Goal: Task Accomplishment & Management: Contribute content

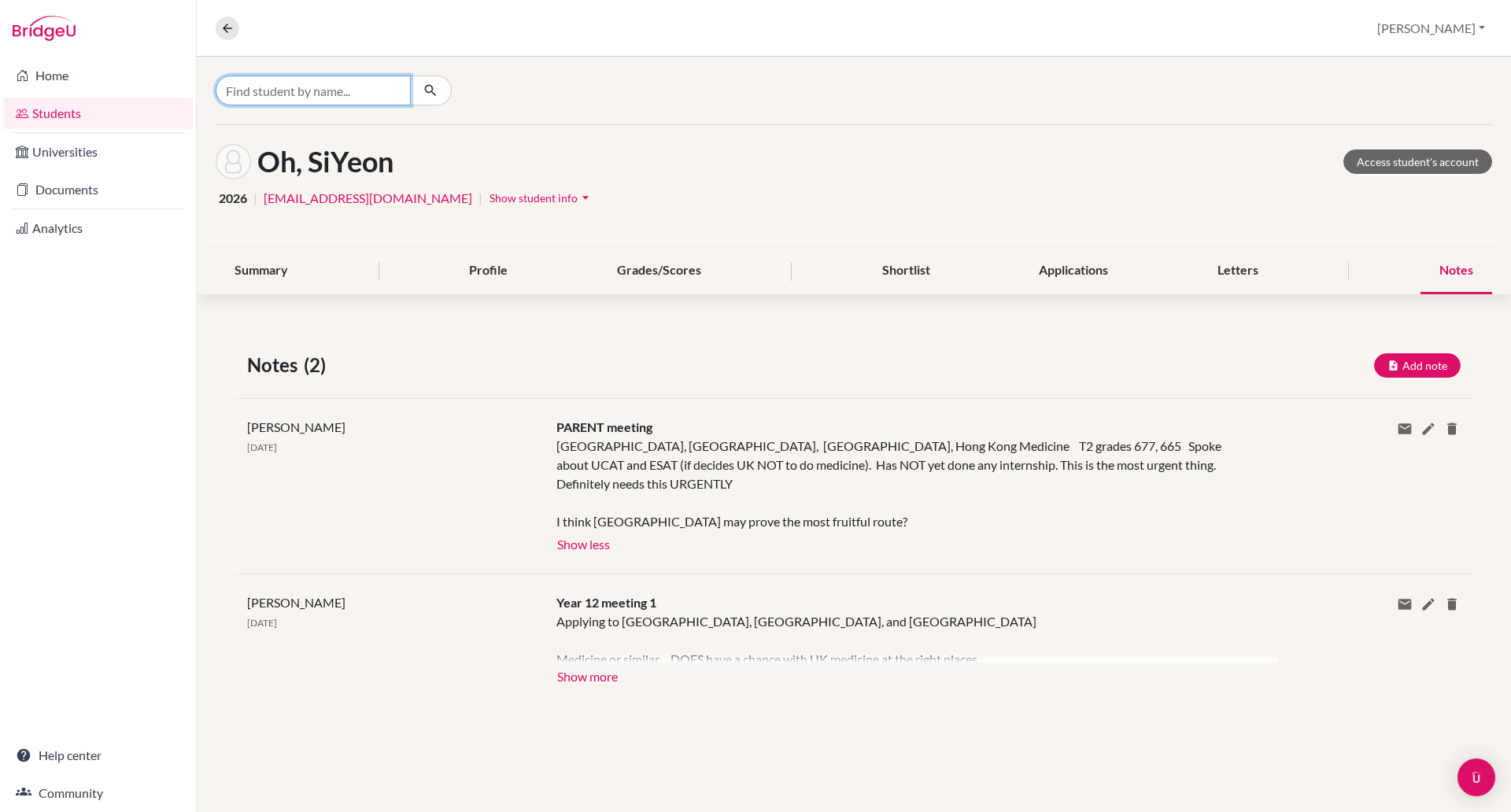
click at [318, 81] on input "Find student by name..." at bounding box center [313, 89] width 195 height 30
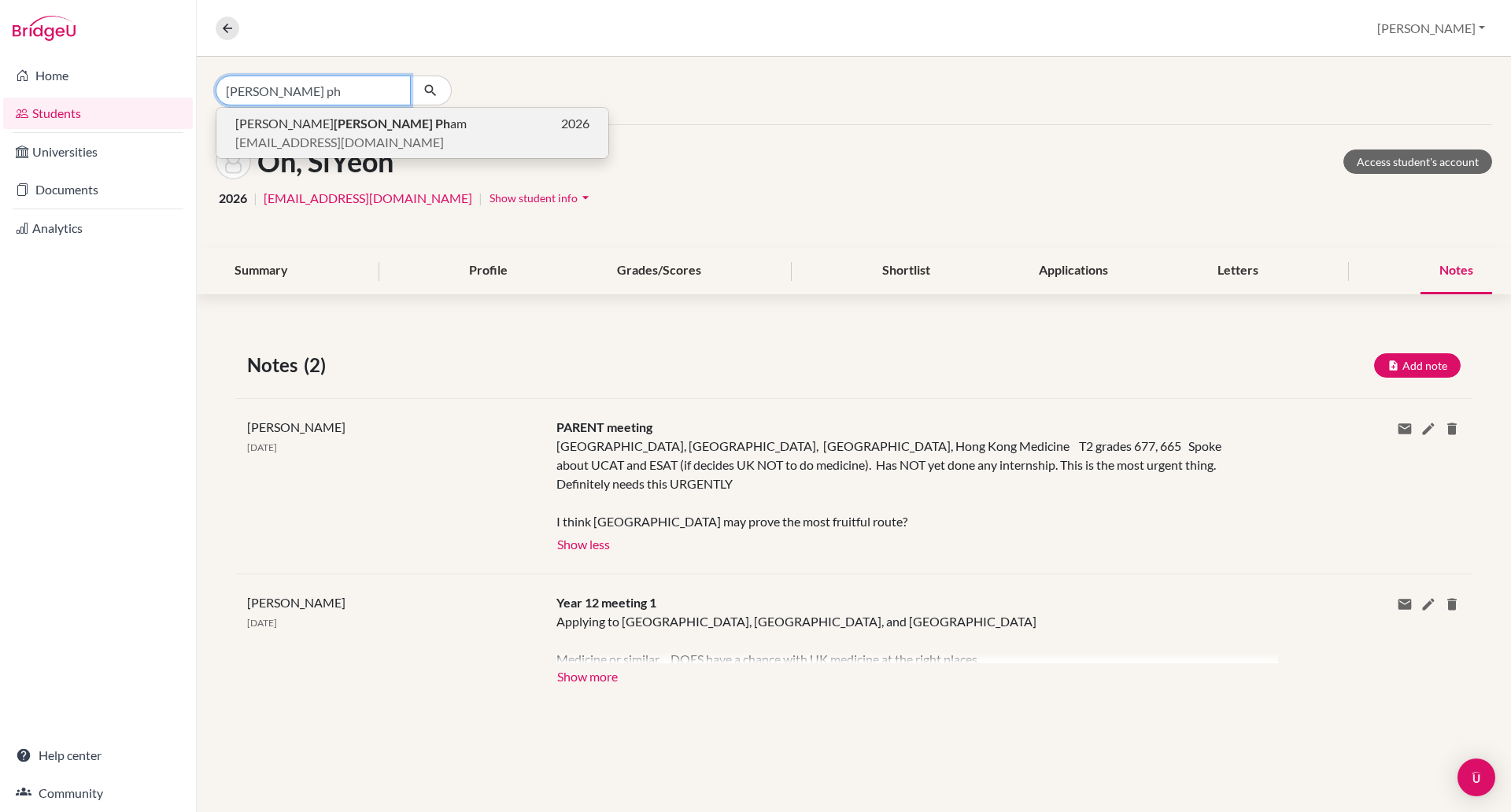
type input "tuan ph"
click at [308, 137] on span "apham3@bisvietnam.com" at bounding box center [339, 142] width 209 height 19
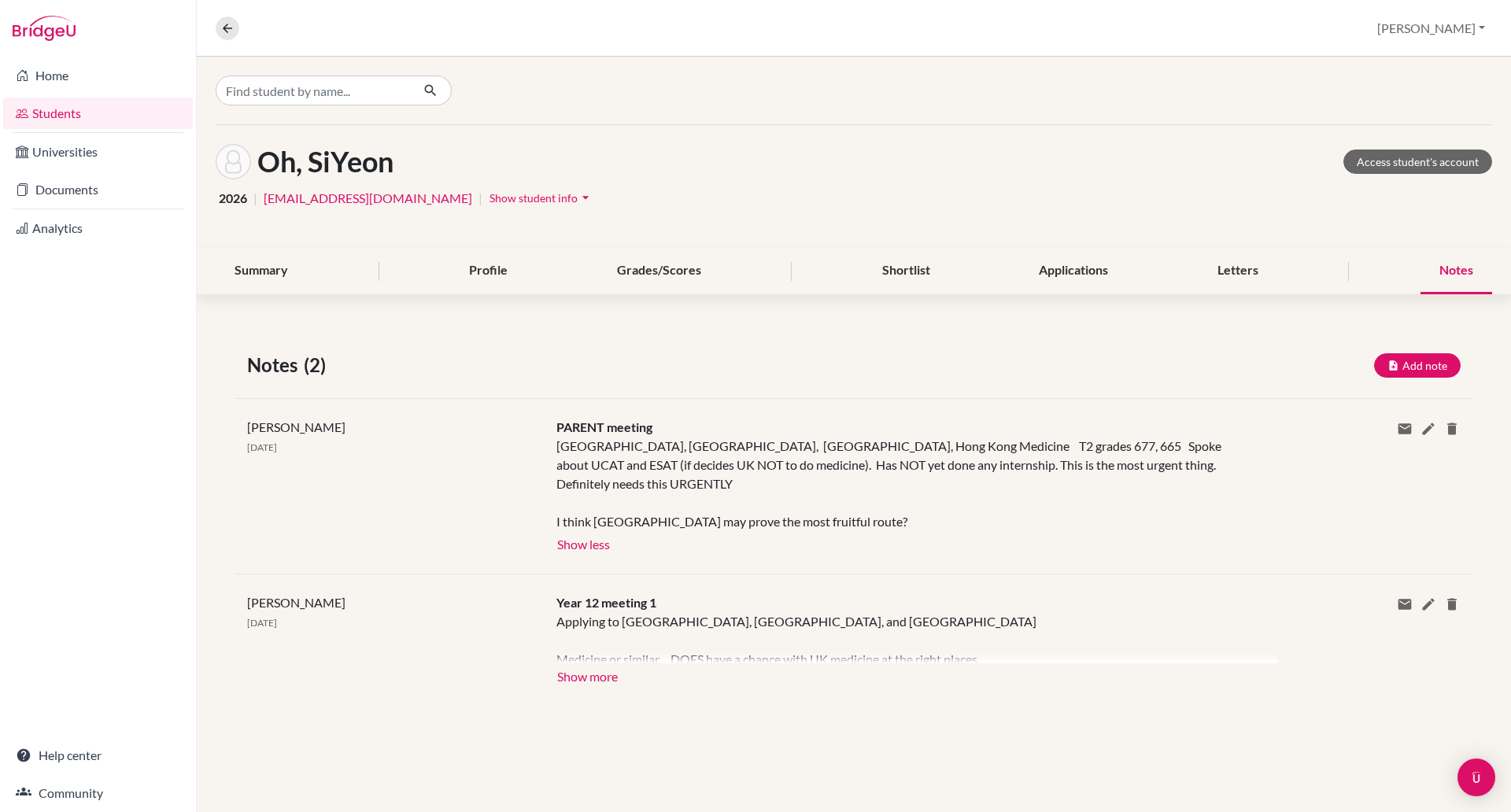
click at [308, 137] on div "Oh, SiYeon Access student's account 2026 | soh2@bisvietnam.com | Show student i…" at bounding box center [853, 187] width 1314 height 123
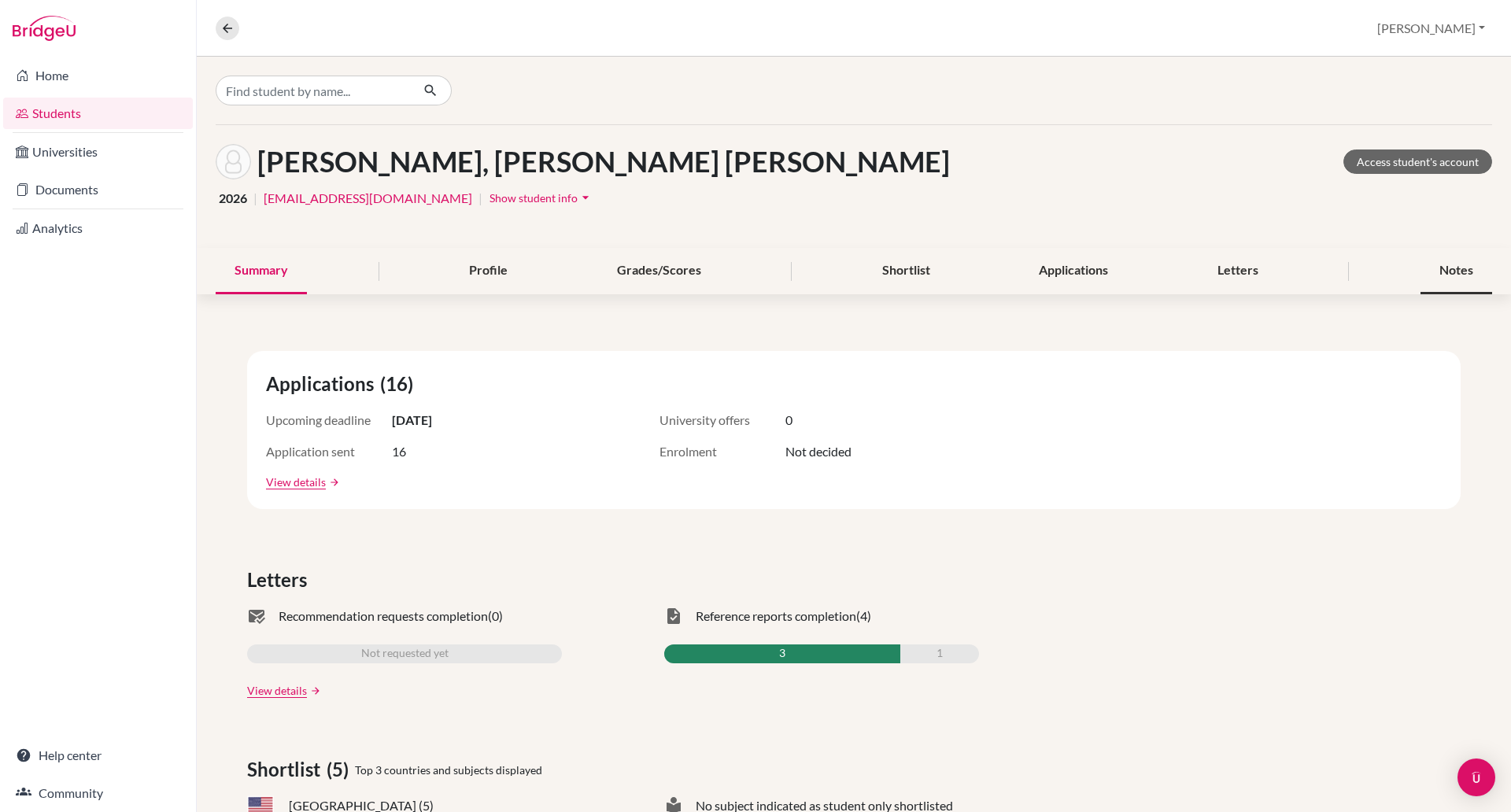
click at [1423, 270] on div "Notes" at bounding box center [1456, 271] width 71 height 46
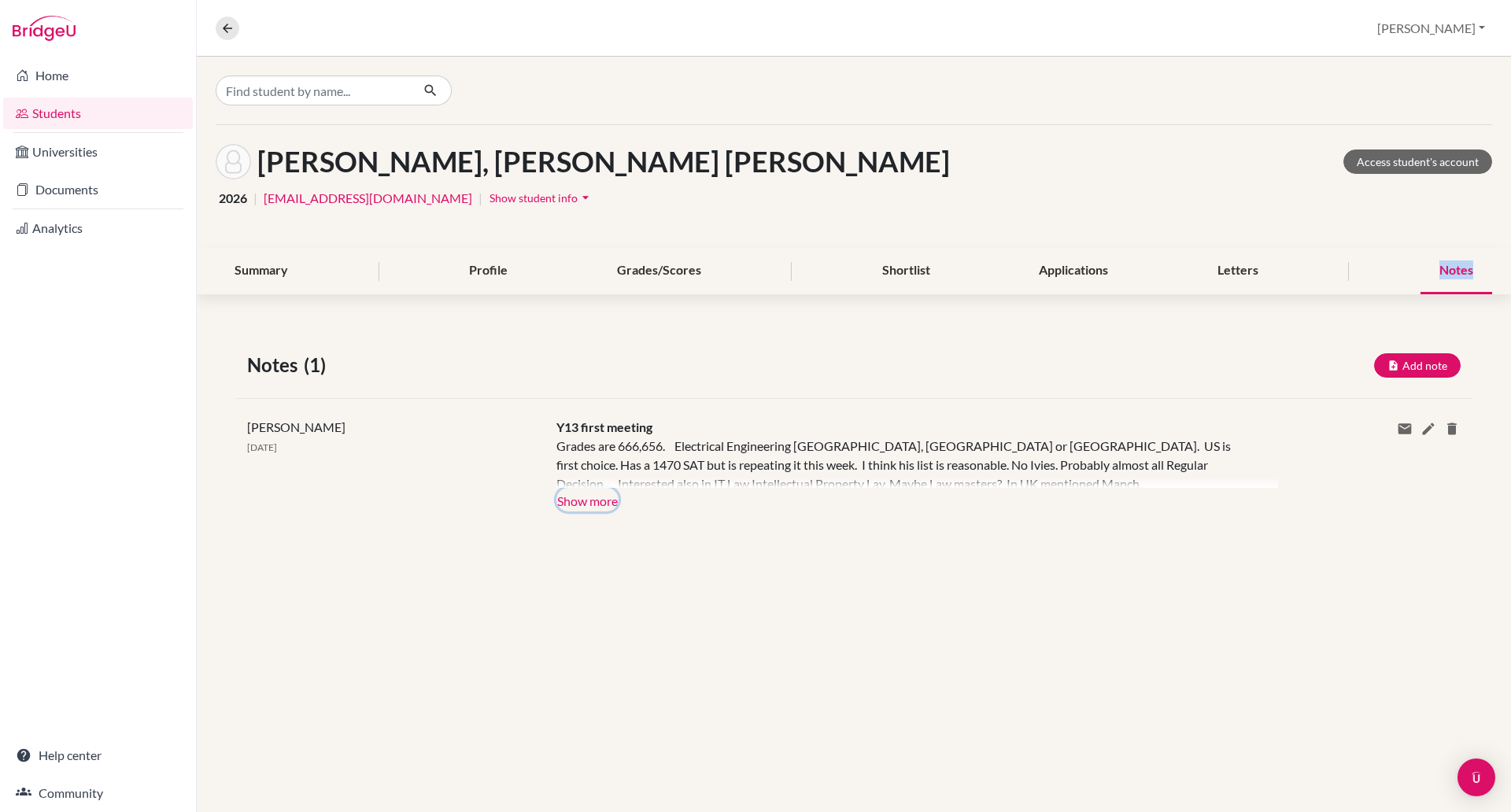
click at [605, 495] on button "Show more" at bounding box center [587, 499] width 63 height 24
click at [0, 0] on button "Show less" at bounding box center [0, 0] width 0 height 0
click at [601, 495] on button "Show more" at bounding box center [587, 499] width 63 height 24
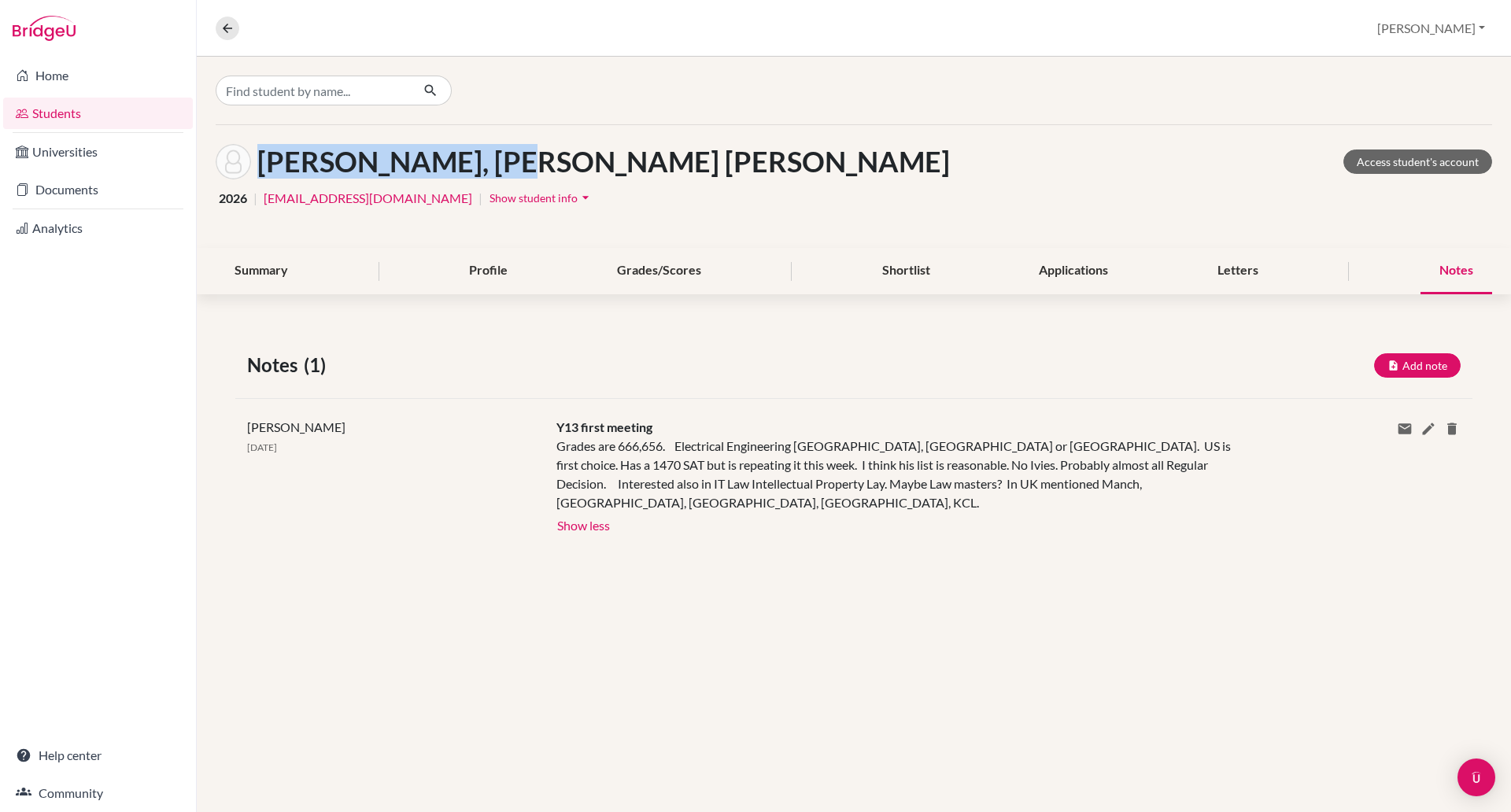
drag, startPoint x: 527, startPoint y: 160, endPoint x: 259, endPoint y: 162, distance: 268.0
click at [259, 162] on div "Pham, Ngo Anh Tuan Access student's account" at bounding box center [854, 162] width 1276 height 36
copy h1 "Pham, Ngo Anh Tuan"
click at [1419, 368] on button "Add note" at bounding box center [1417, 365] width 87 height 24
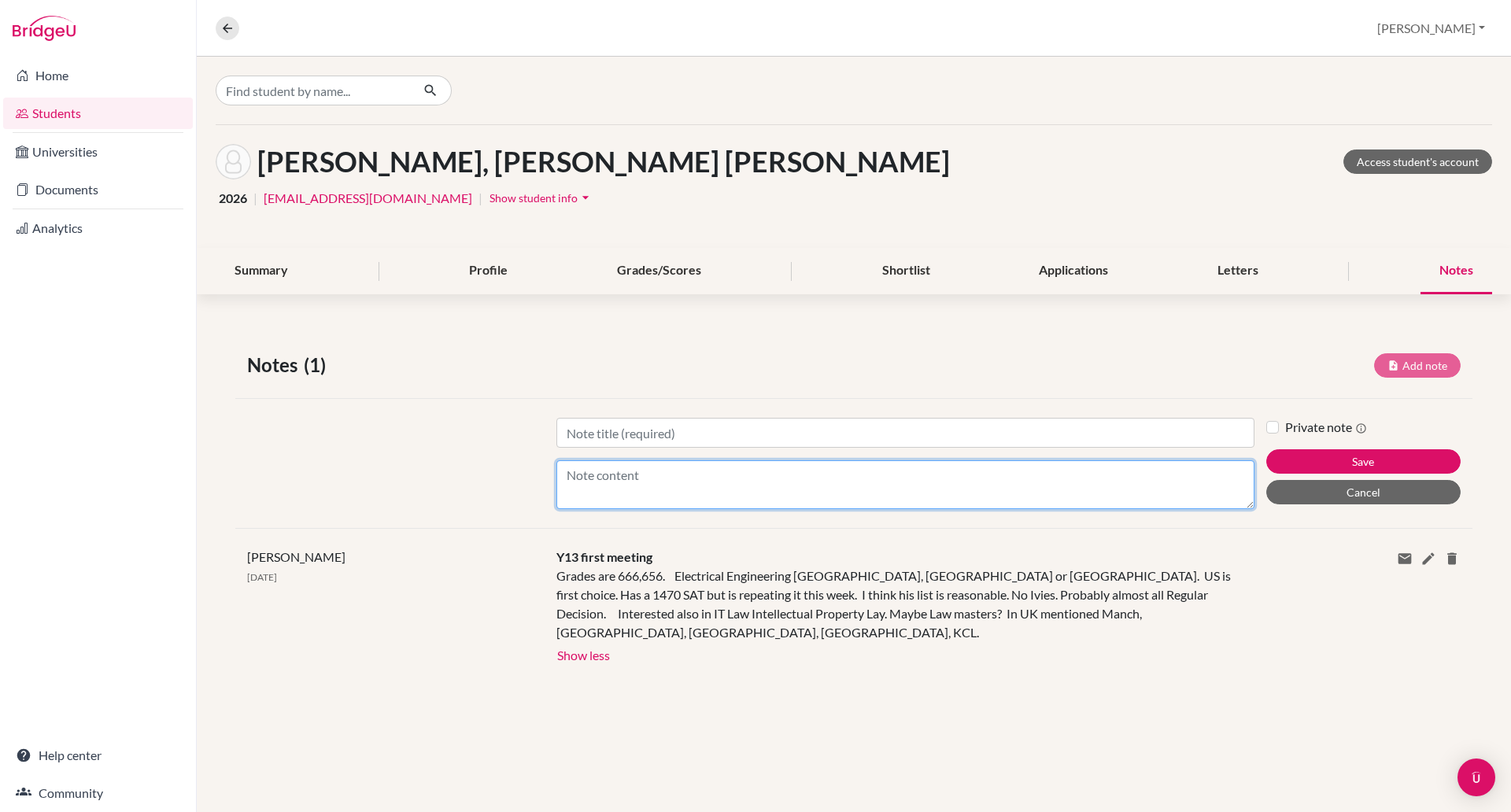
click at [736, 488] on textarea "Content" at bounding box center [905, 484] width 698 height 49
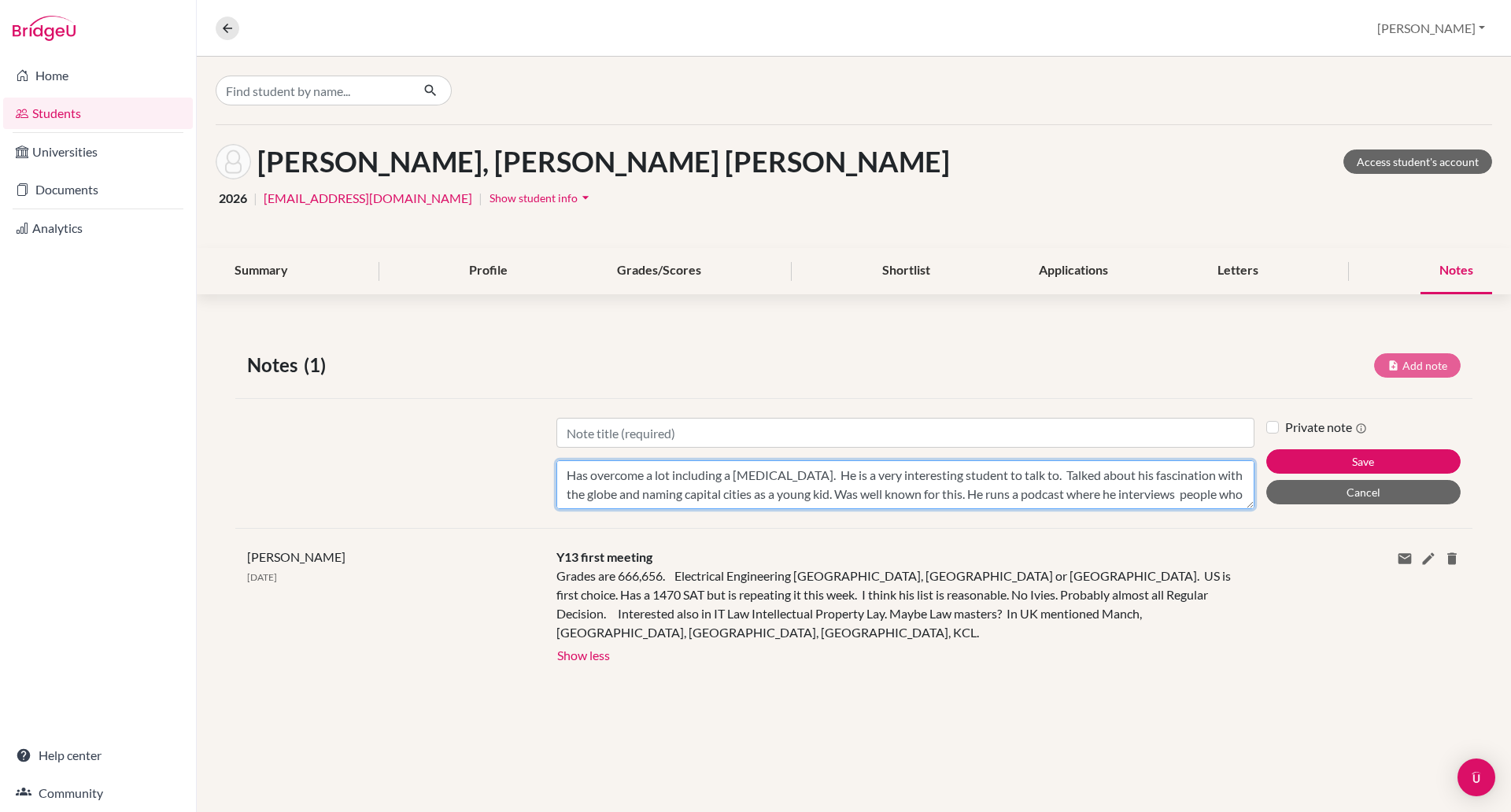
type textarea "Has overcome a lot including a stutter. He is a very interesting student to tal…"
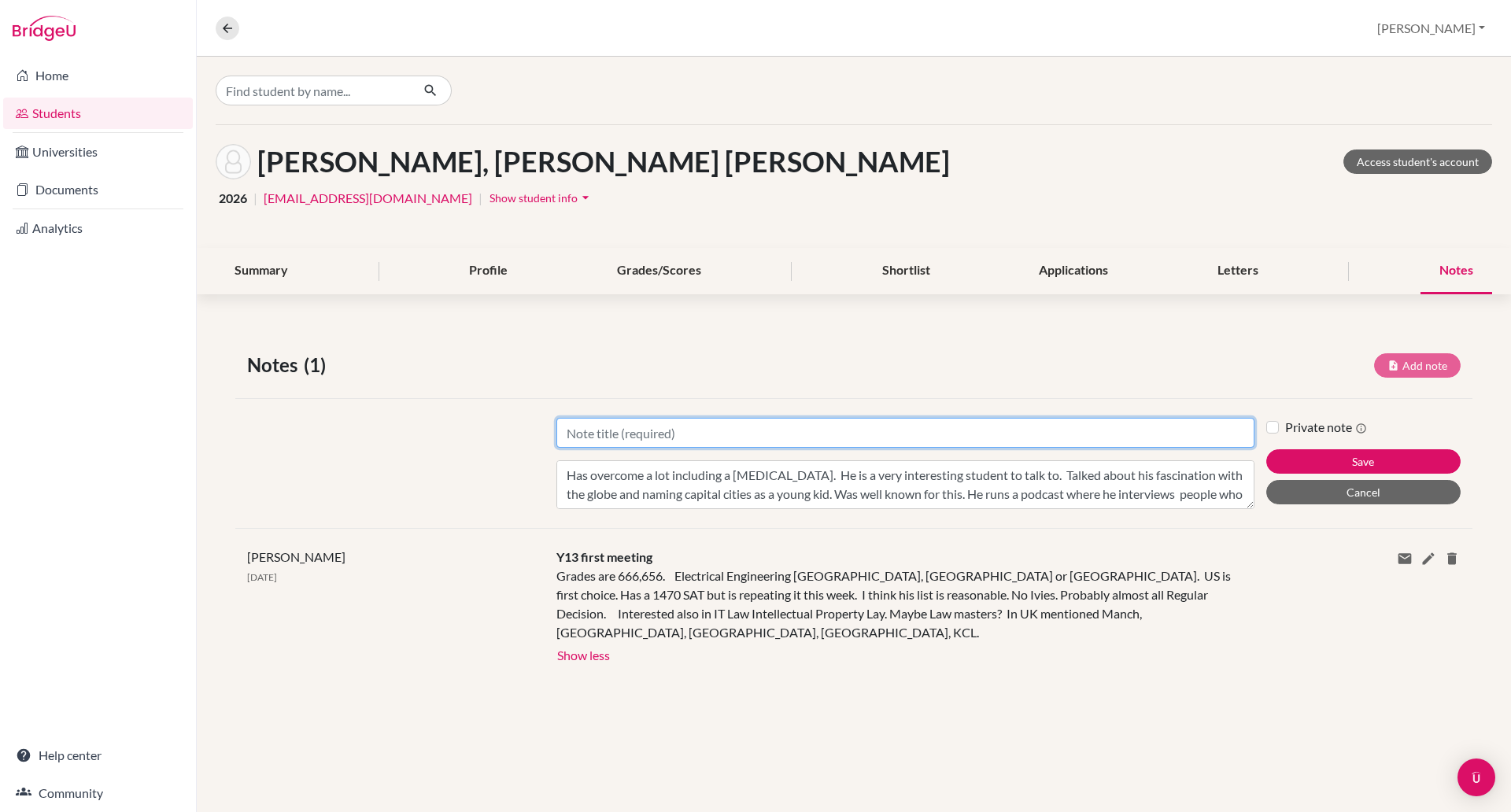
click at [618, 435] on input "Title" at bounding box center [905, 432] width 698 height 30
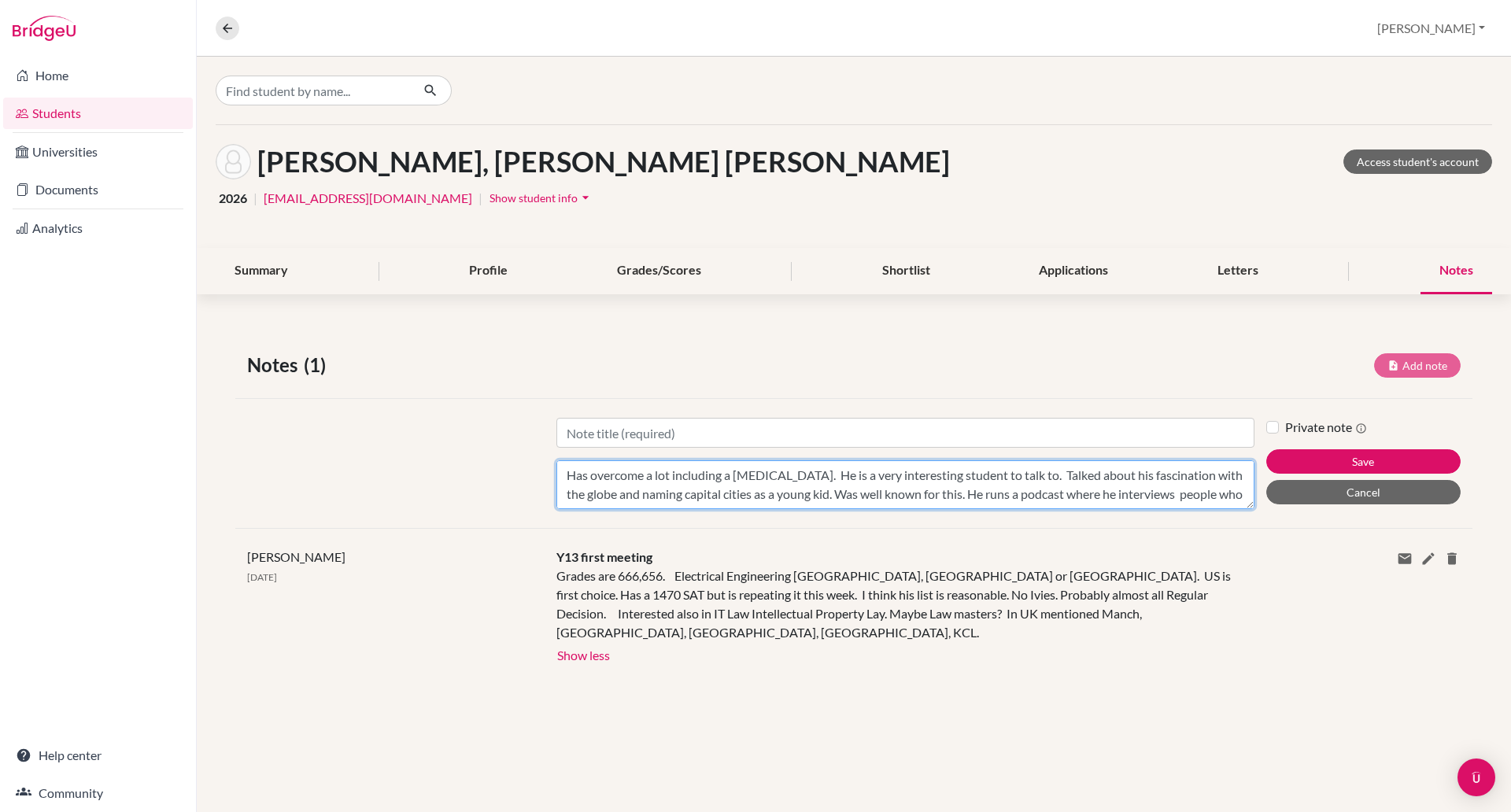
scroll to position [19, 0]
click at [830, 493] on textarea "Has overcome a lot including a stutter. He is a very interesting student to tal…" at bounding box center [905, 484] width 698 height 49
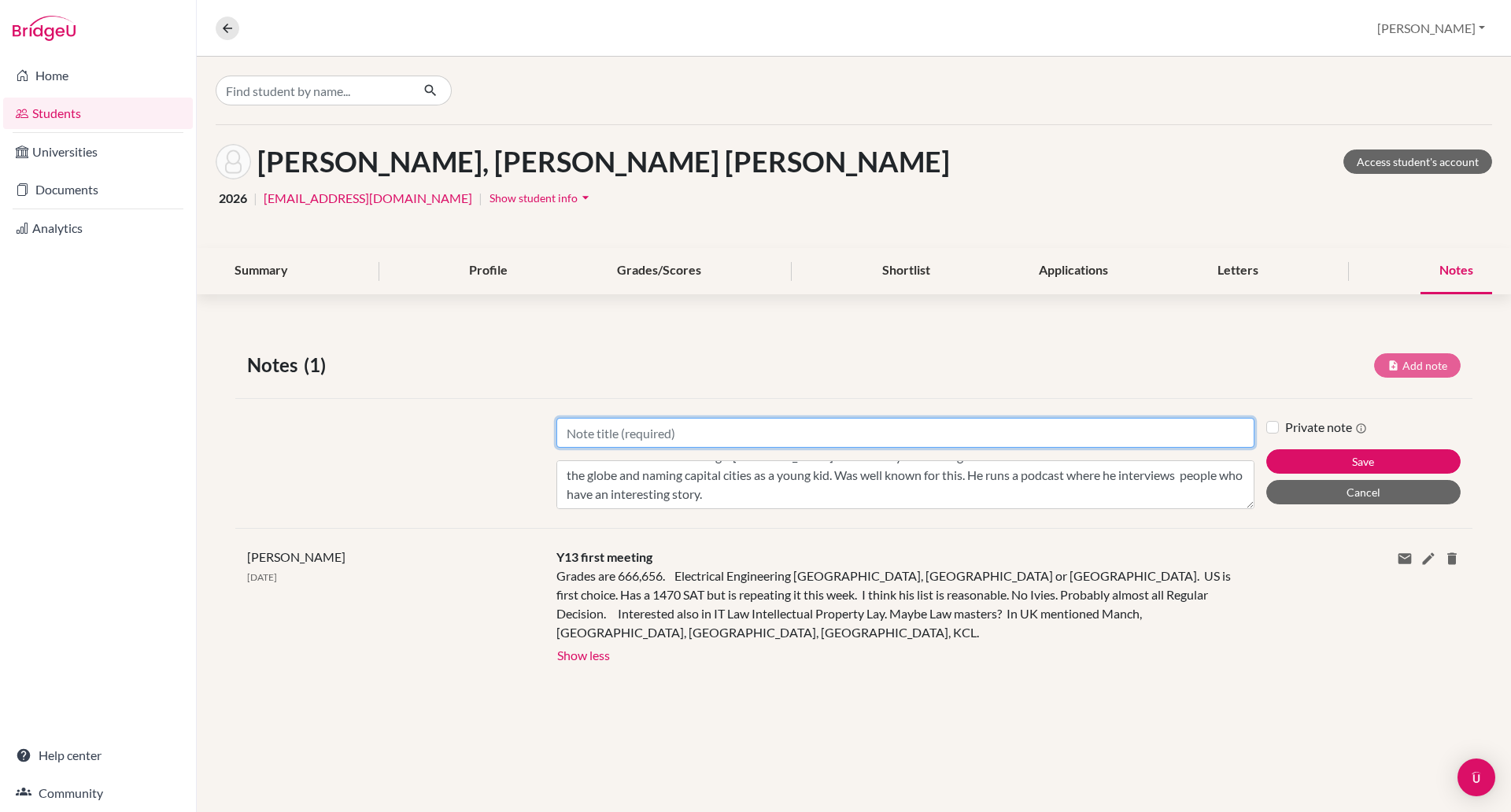
click at [665, 431] on input "Title" at bounding box center [905, 432] width 698 height 30
type input "Notes from meeting"
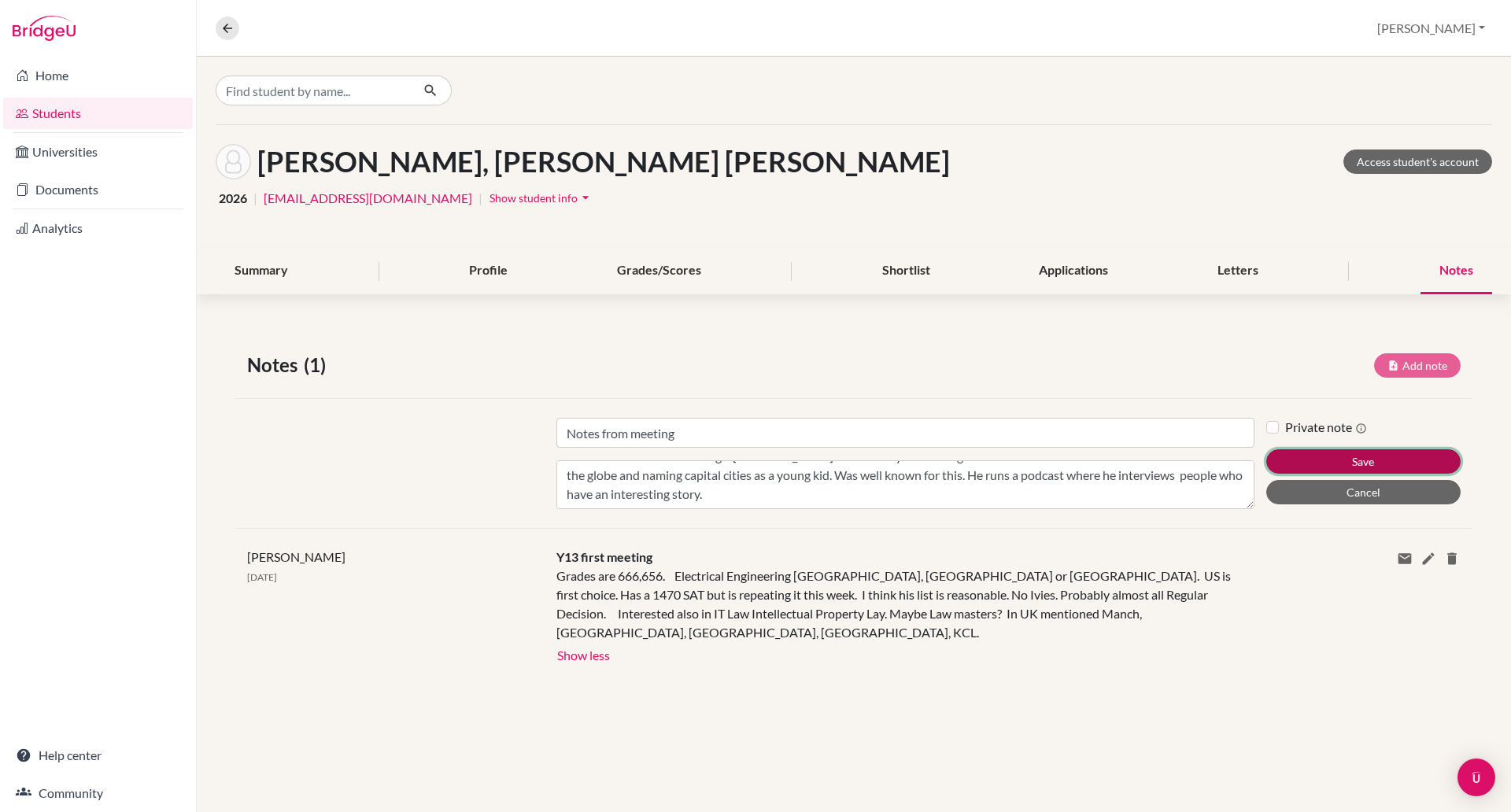
click at [1309, 456] on button "Save" at bounding box center [1363, 461] width 194 height 24
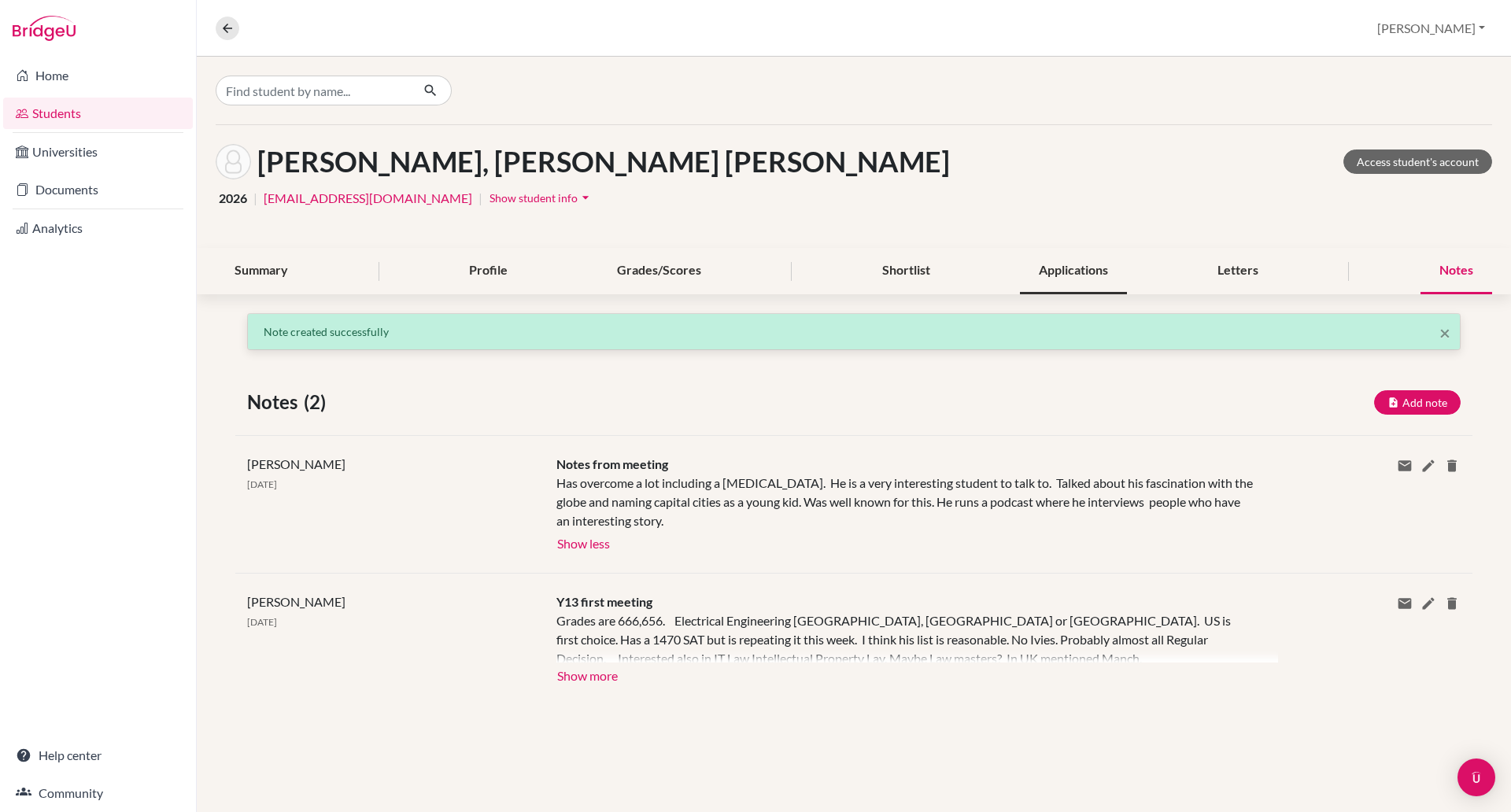
click at [1071, 276] on div "Applications" at bounding box center [1072, 271] width 107 height 46
click at [1070, 276] on div "Applications" at bounding box center [1072, 271] width 107 height 46
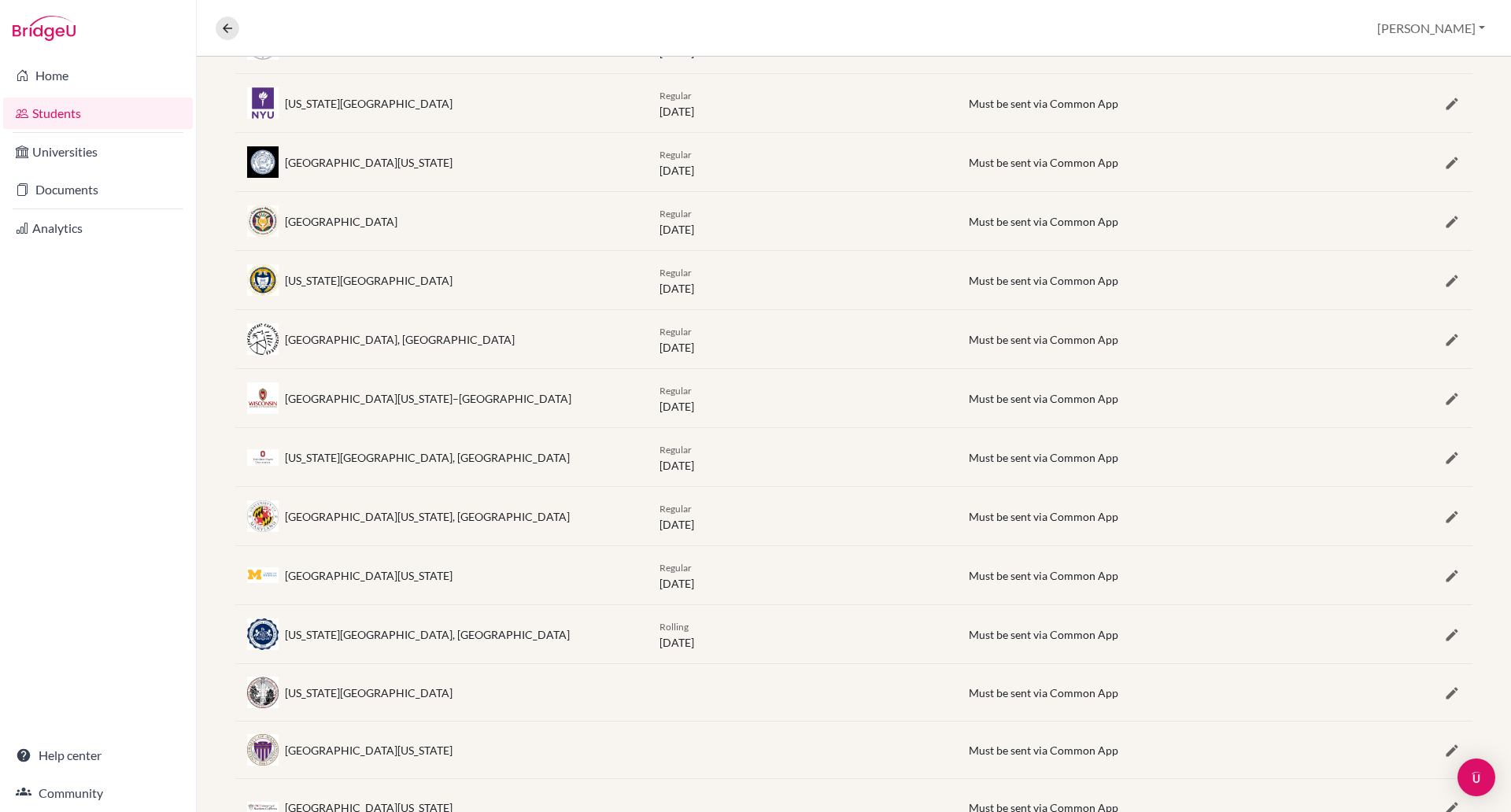
scroll to position [523, 0]
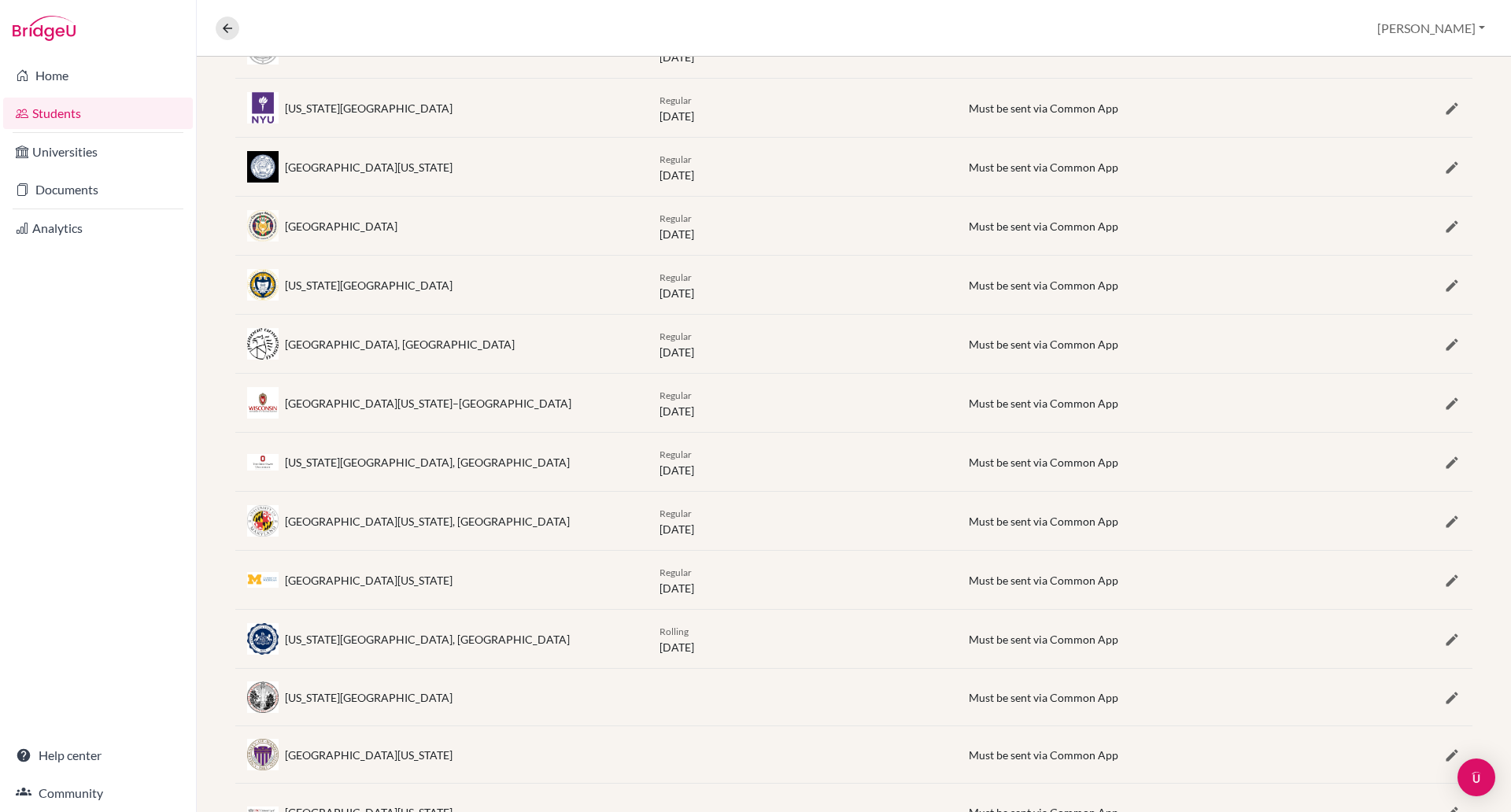
click at [68, 114] on link "Students" at bounding box center [97, 113] width 190 height 32
click at [68, 112] on link "Students" at bounding box center [97, 113] width 190 height 32
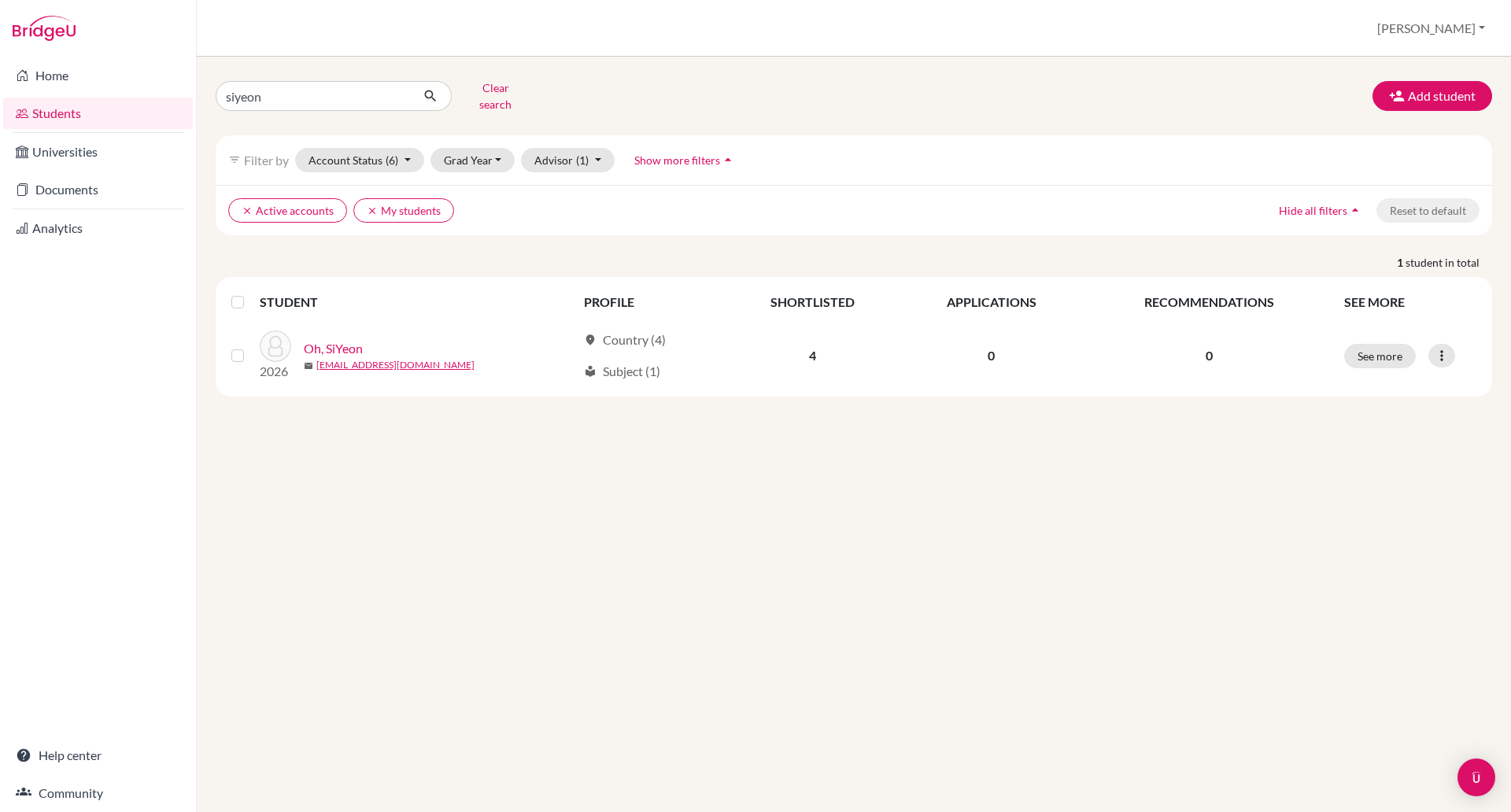
click at [320, 81] on input "siyeon" at bounding box center [313, 95] width 195 height 30
type input "s"
type input "[PERSON_NAME]"
click button "submit" at bounding box center [430, 95] width 41 height 30
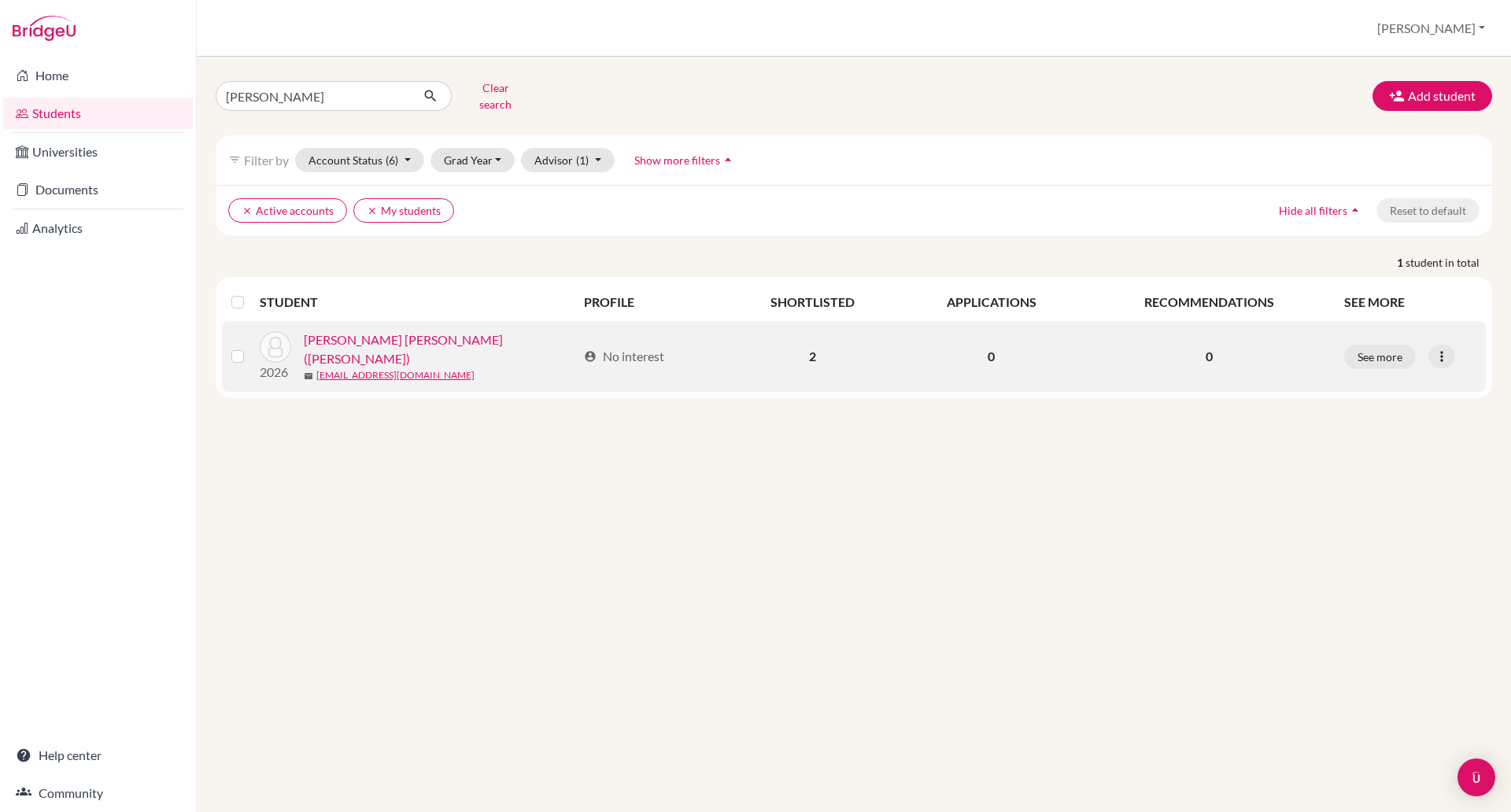
click at [413, 334] on link "[PERSON_NAME] [PERSON_NAME] ([PERSON_NAME])" at bounding box center [441, 348] width 273 height 38
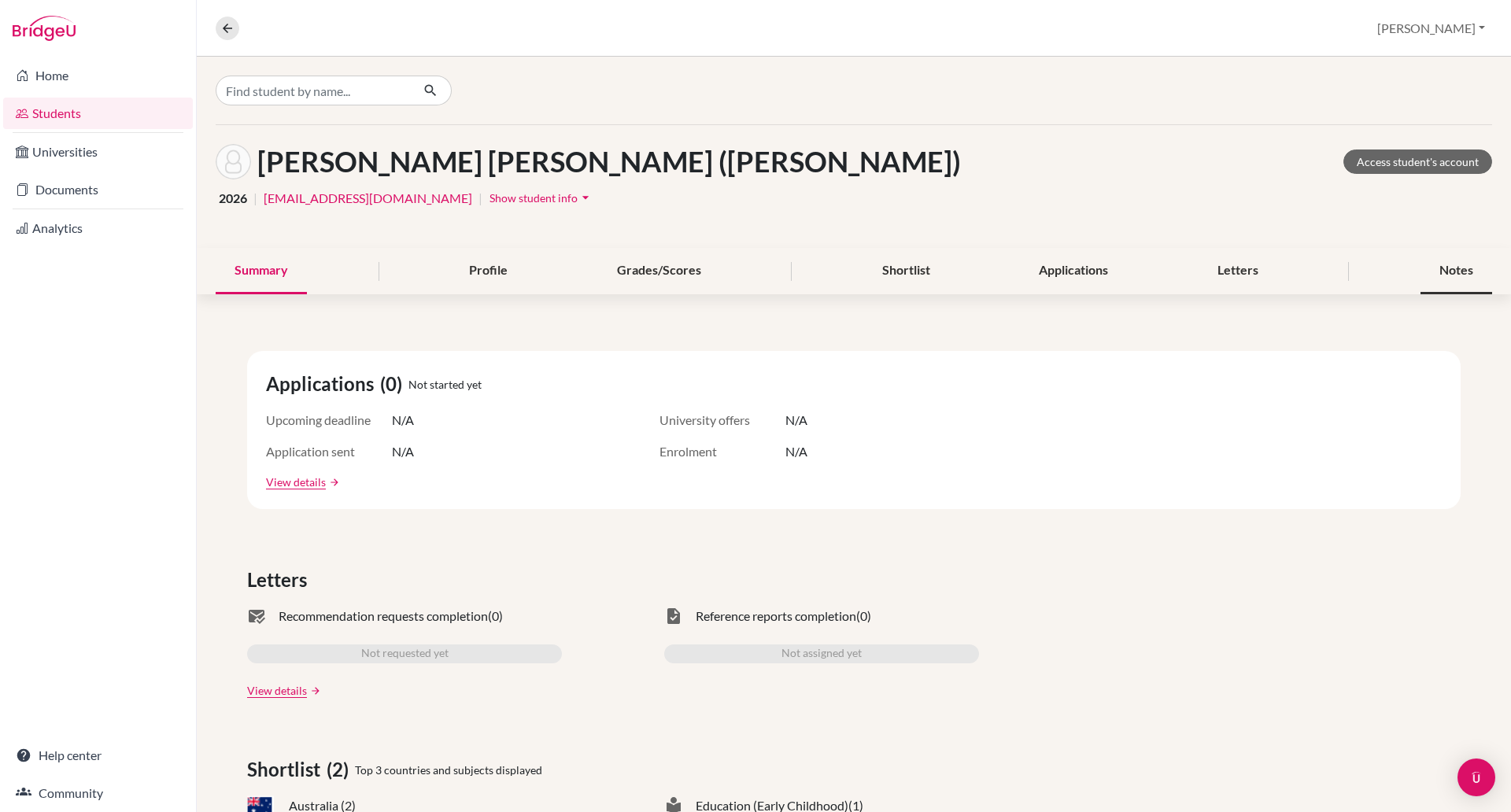
click at [1431, 266] on div "Notes" at bounding box center [1456, 271] width 71 height 46
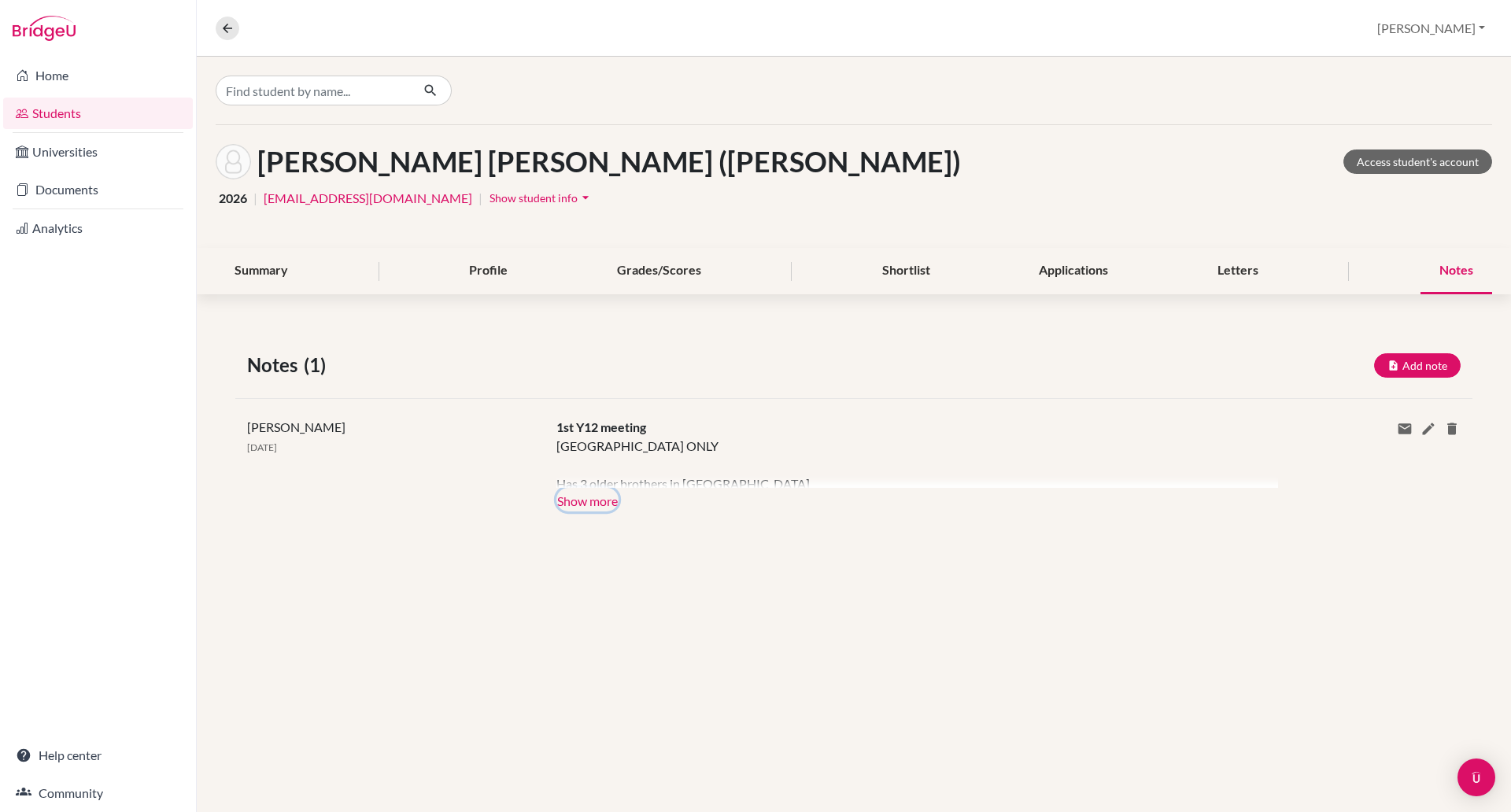
click at [588, 502] on button "Show more" at bounding box center [587, 499] width 63 height 24
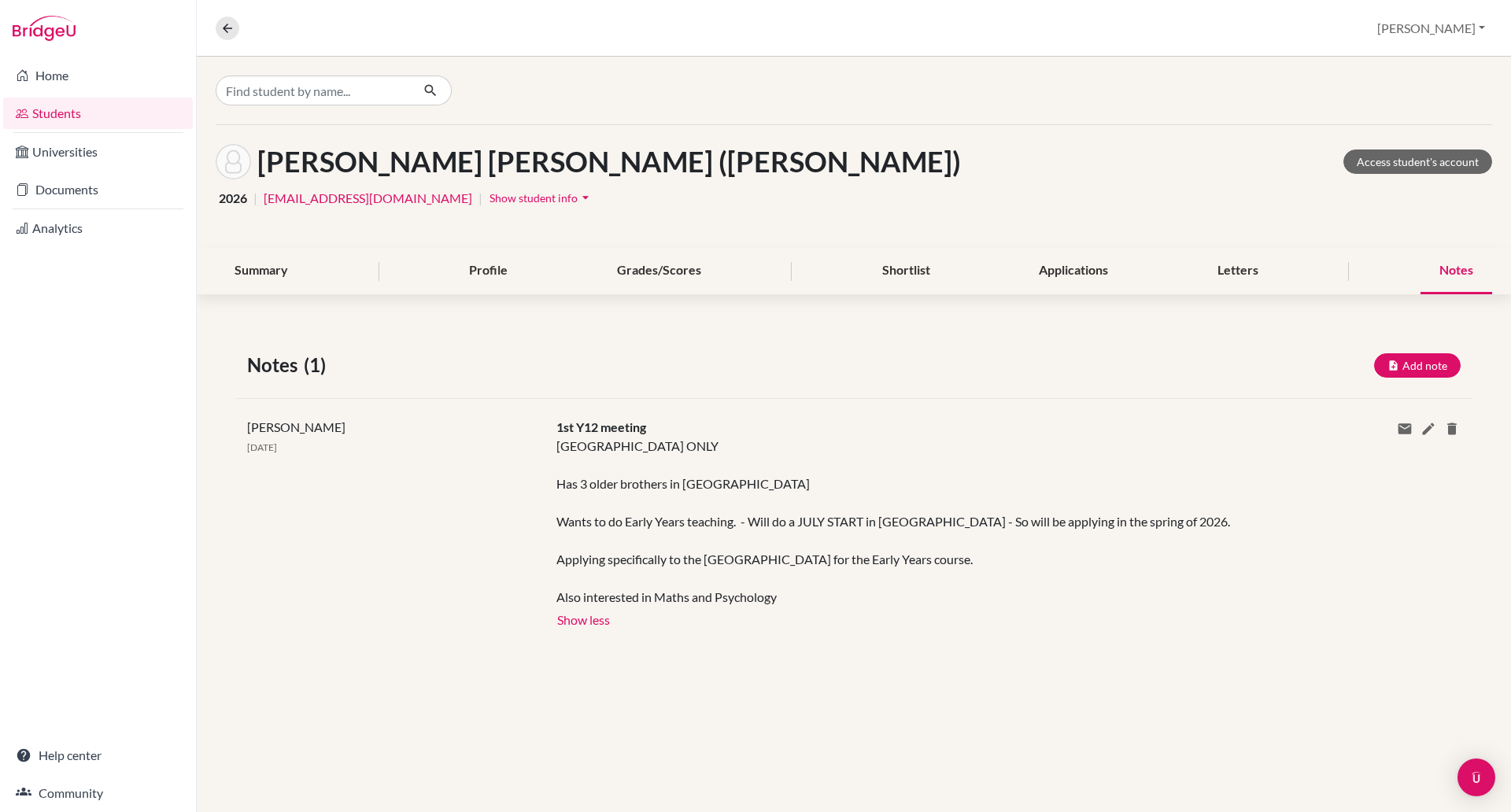
click at [993, 170] on div "[PERSON_NAME] [PERSON_NAME] ([PERSON_NAME]) Access student's account" at bounding box center [854, 162] width 1276 height 36
drag, startPoint x: 451, startPoint y: 198, endPoint x: 265, endPoint y: 204, distance: 186.1
click at [265, 204] on div "2026 | [EMAIL_ADDRESS][DOMAIN_NAME] | Show student info arrow_drop_down" at bounding box center [854, 197] width 1276 height 24
copy link "[EMAIL_ADDRESS][DOMAIN_NAME]"
click at [360, 89] on input "Find student by name..." at bounding box center [313, 89] width 195 height 30
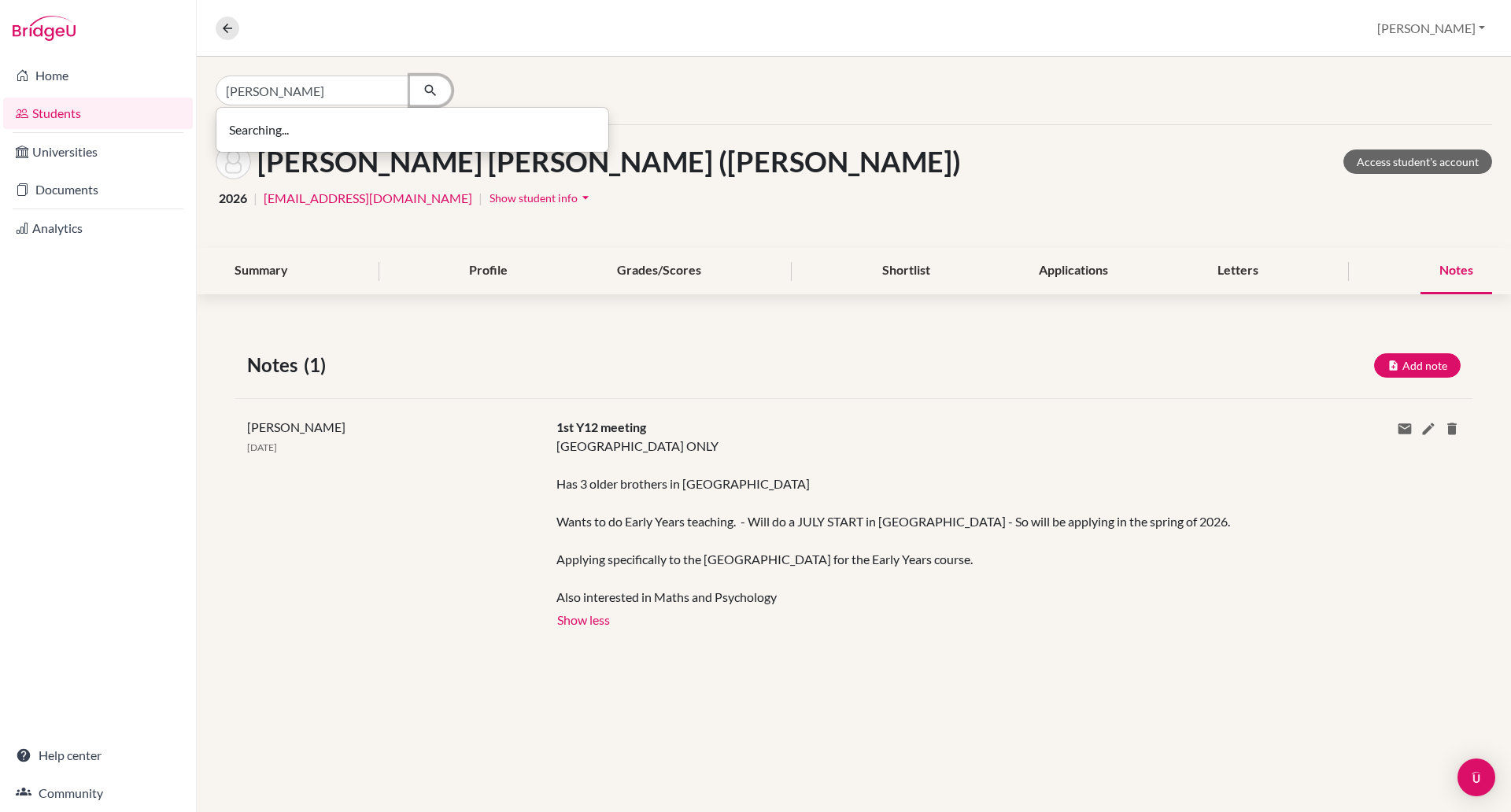
click at [431, 87] on icon "button" at bounding box center [430, 90] width 15 height 15
type input "a"
type input "[PERSON_NAME]"
click at [425, 87] on icon "button" at bounding box center [430, 90] width 15 height 15
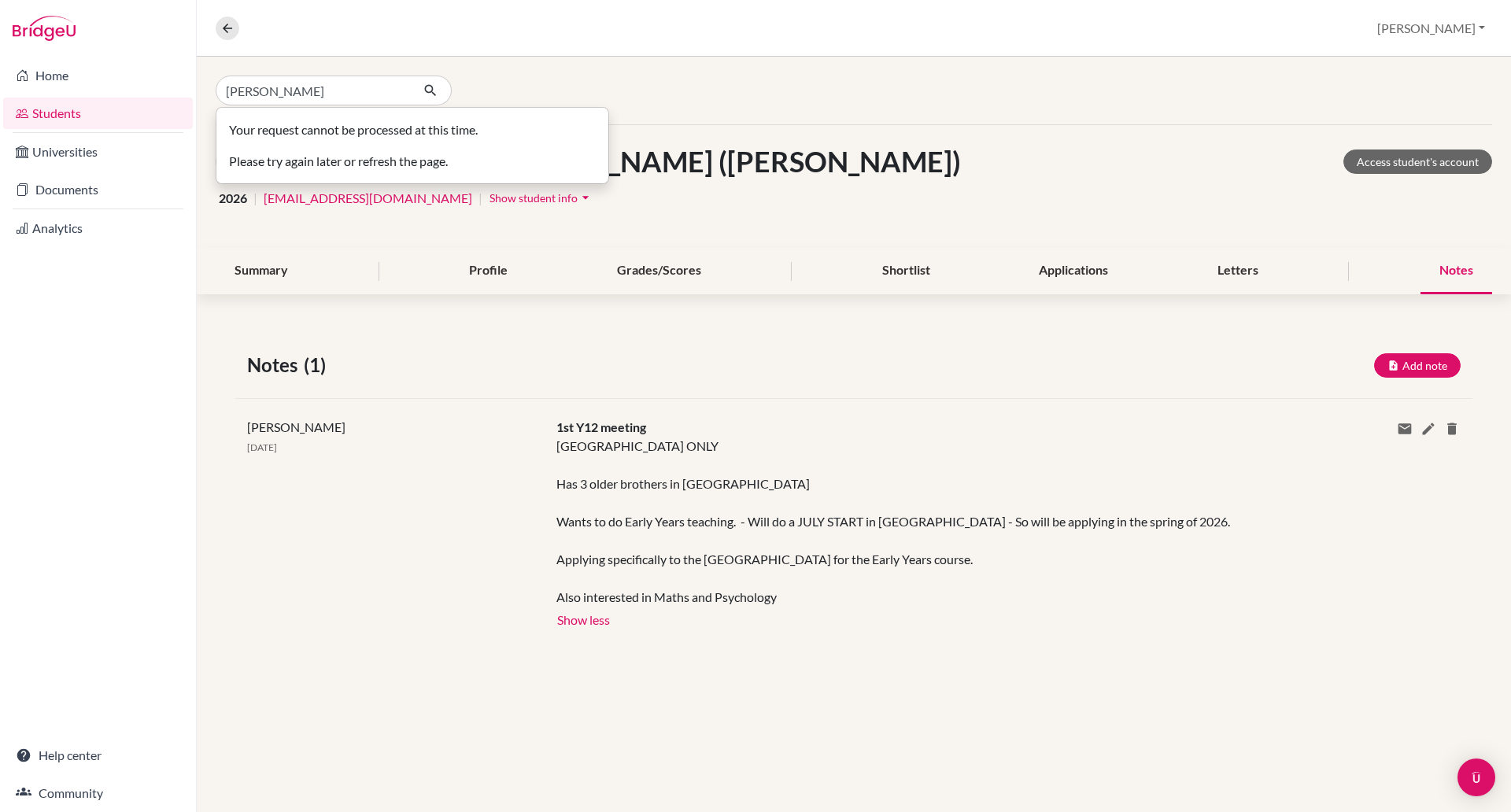
click at [574, 89] on div "[PERSON_NAME] Your request cannot be processed at this time. Please try again l…" at bounding box center [428, 89] width 425 height 30
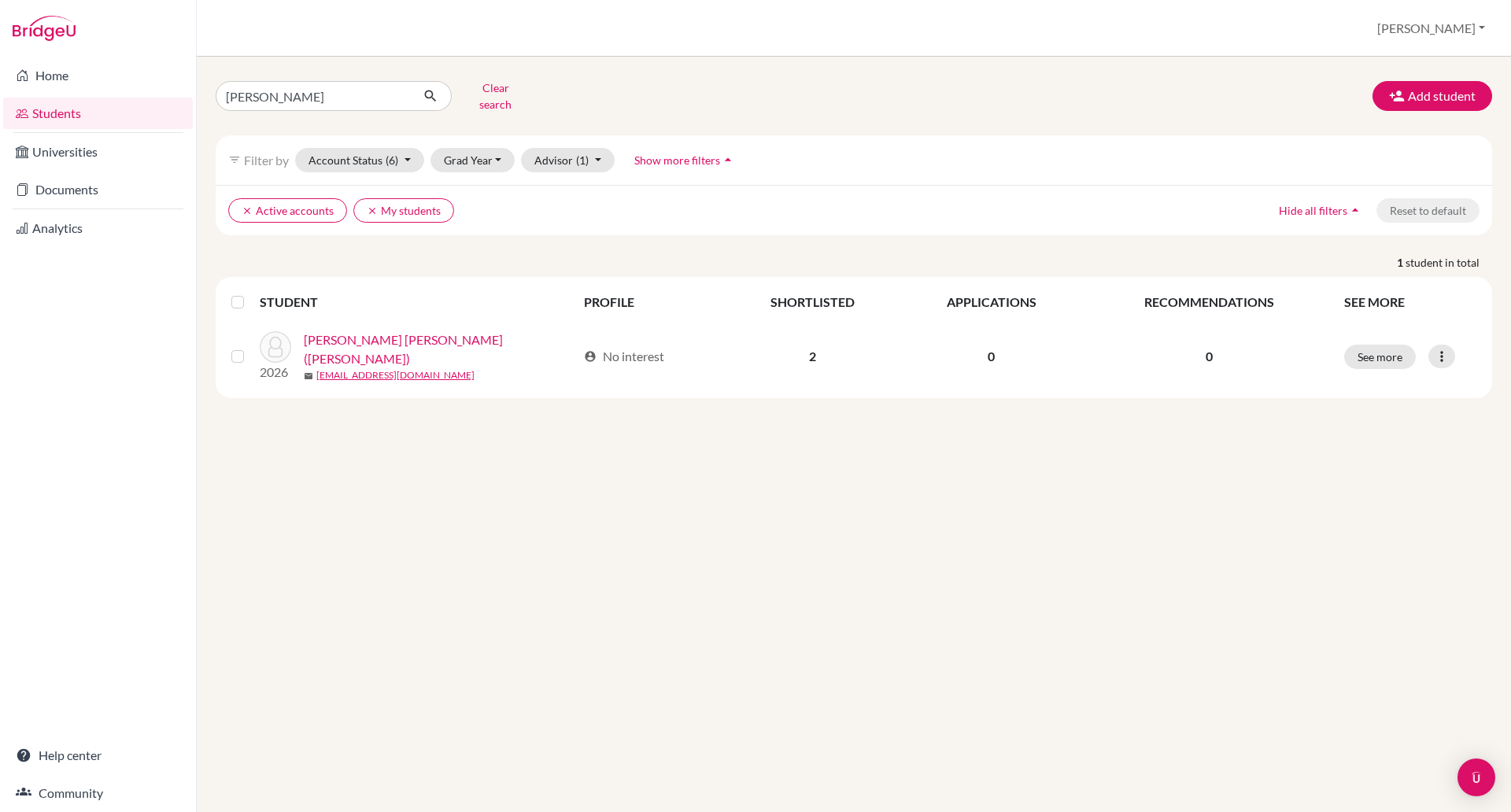
type input "[PERSON_NAME]"
click button "submit" at bounding box center [430, 95] width 41 height 30
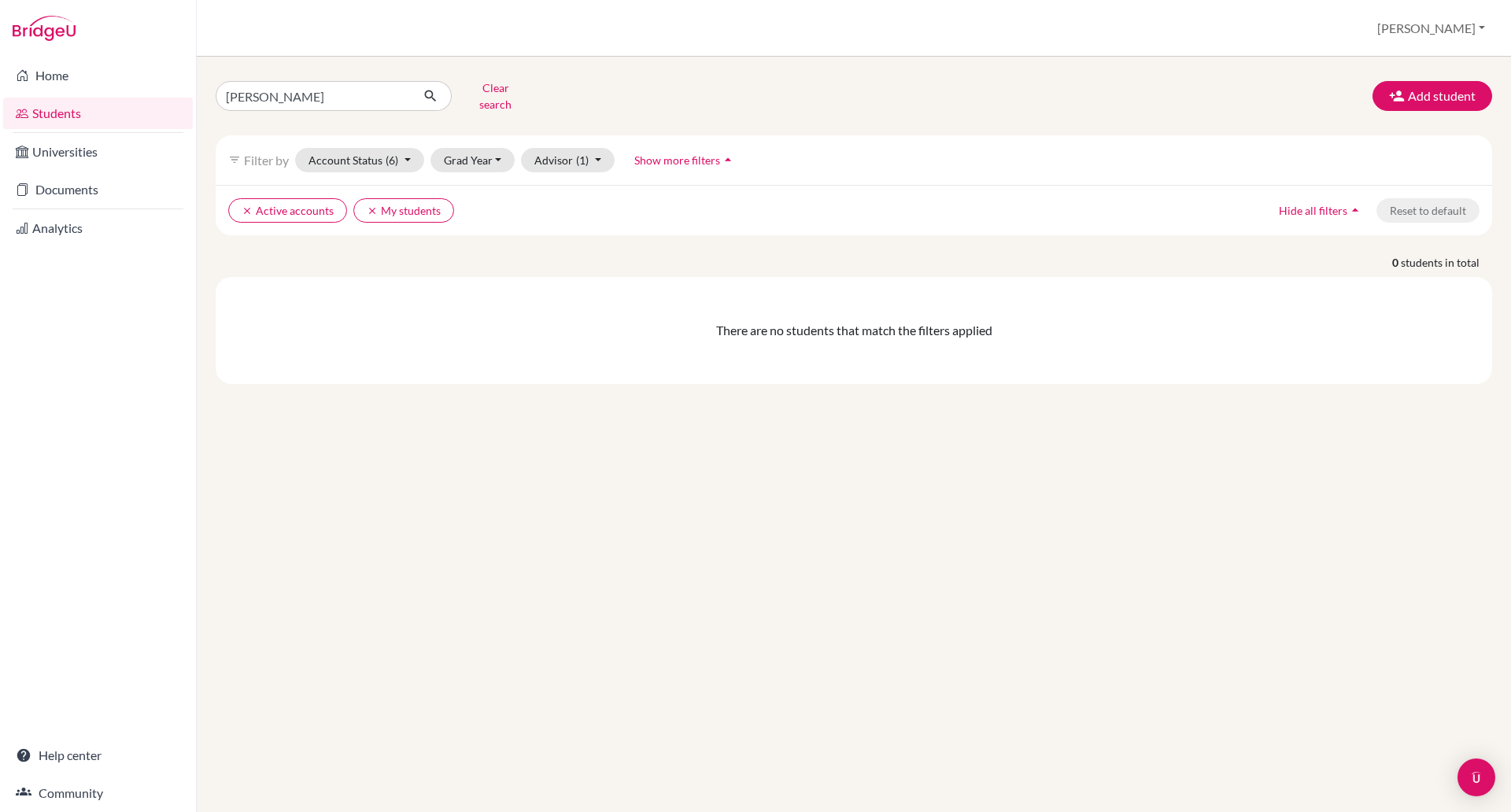
click at [303, 107] on div "[PERSON_NAME] Clear search Add student filter_list Filter by Account Status (6)…" at bounding box center [854, 229] width 1276 height 308
click at [302, 101] on input "[PERSON_NAME]" at bounding box center [313, 95] width 195 height 30
type input "s"
type input "[PERSON_NAME]"
click button "submit" at bounding box center [430, 95] width 41 height 30
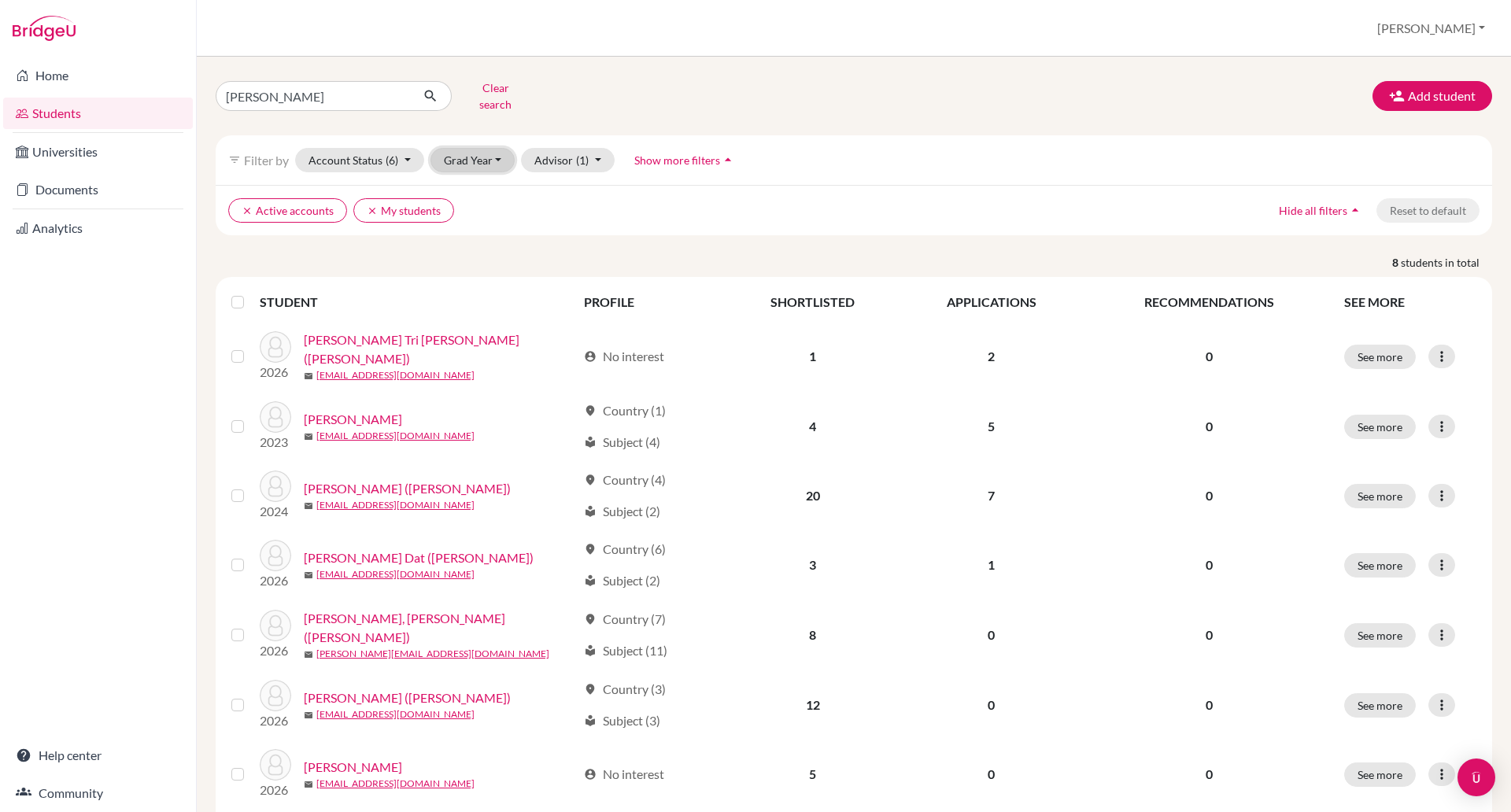
click at [473, 148] on button "Grad Year" at bounding box center [473, 160] width 85 height 24
click at [474, 209] on span "2026" at bounding box center [464, 218] width 28 height 19
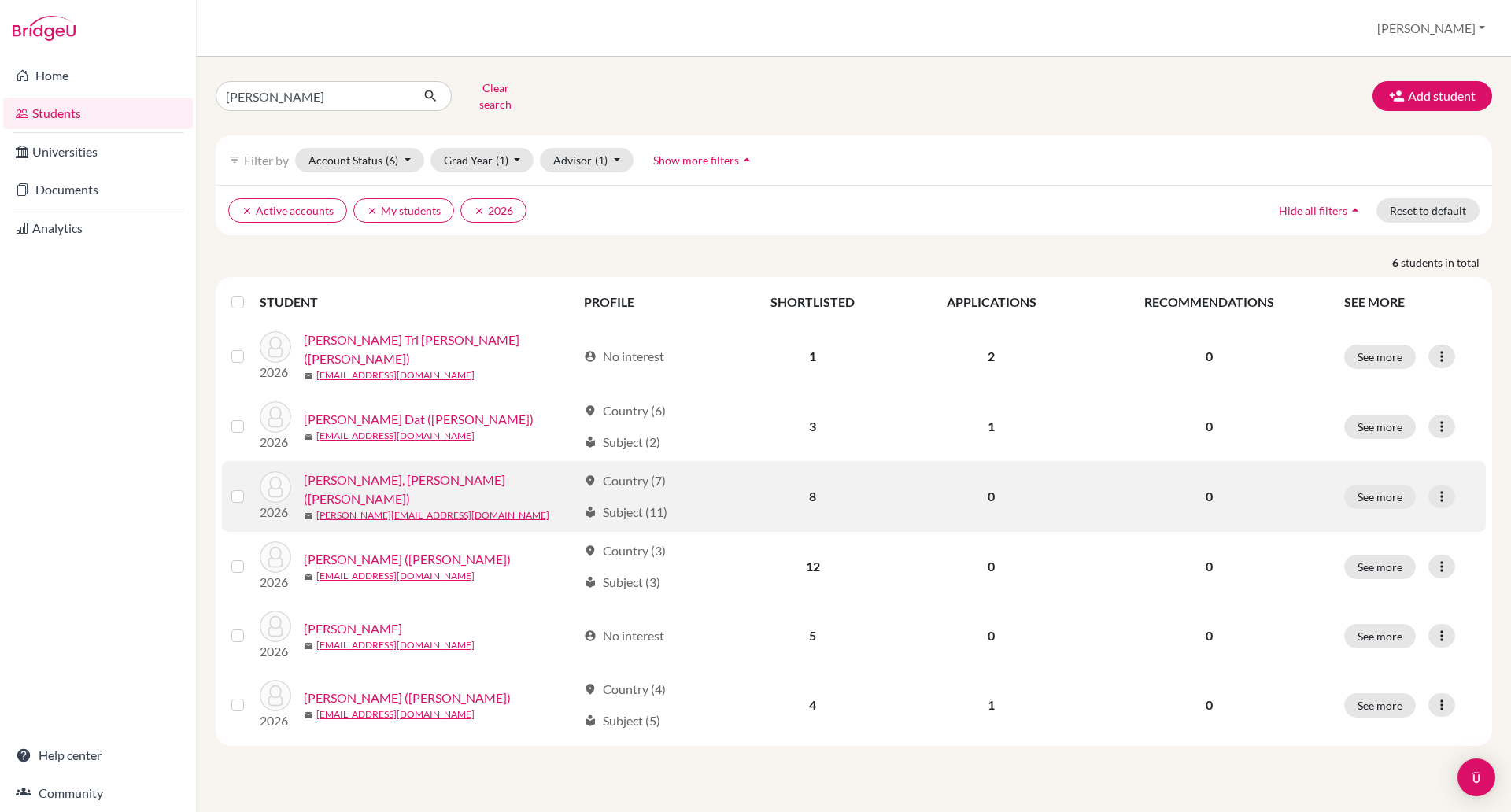
click at [381, 471] on link "[PERSON_NAME], [PERSON_NAME] ([PERSON_NAME])" at bounding box center [441, 489] width 273 height 38
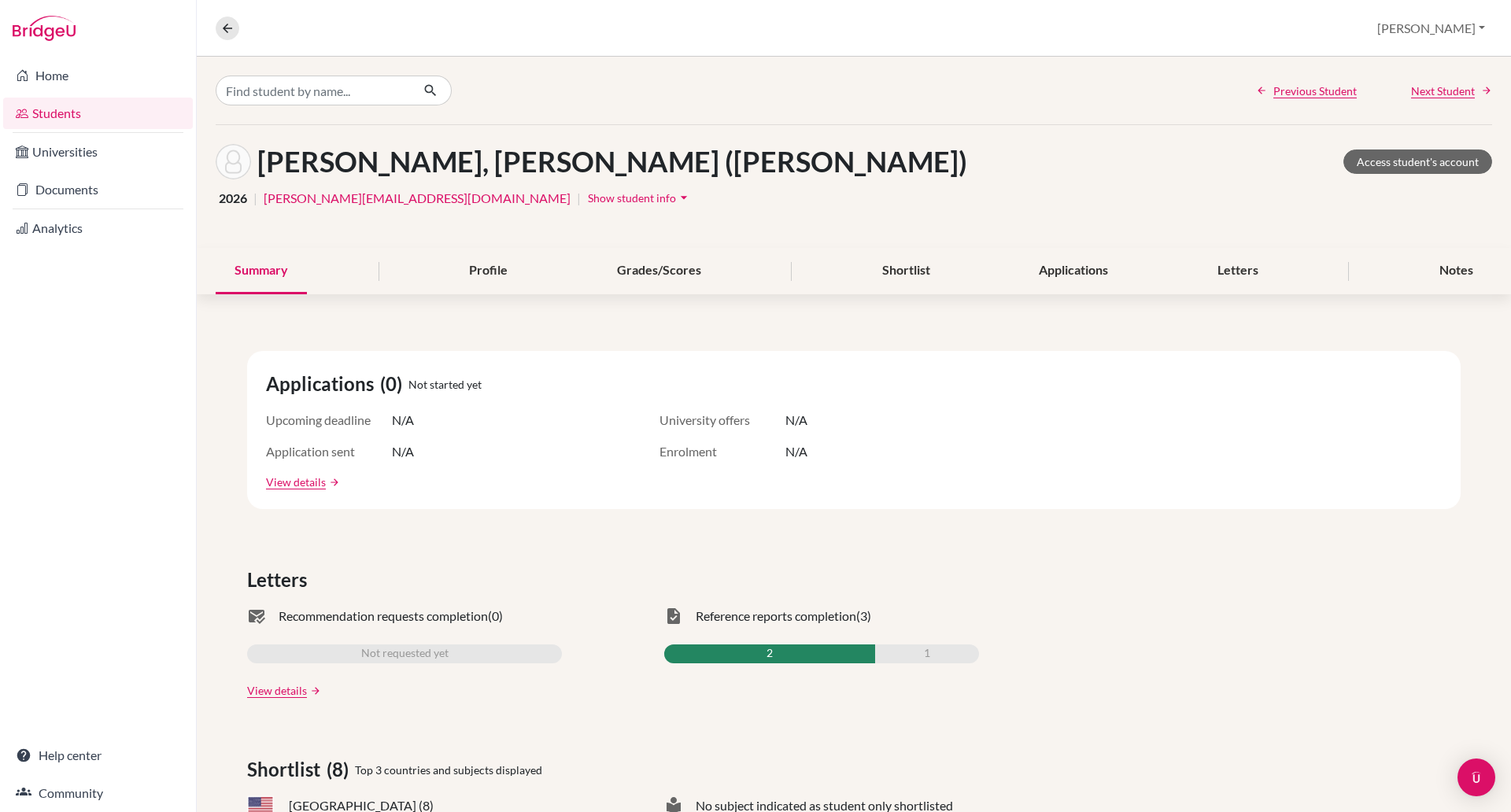
click at [1421, 259] on div "Notes" at bounding box center [1456, 271] width 71 height 46
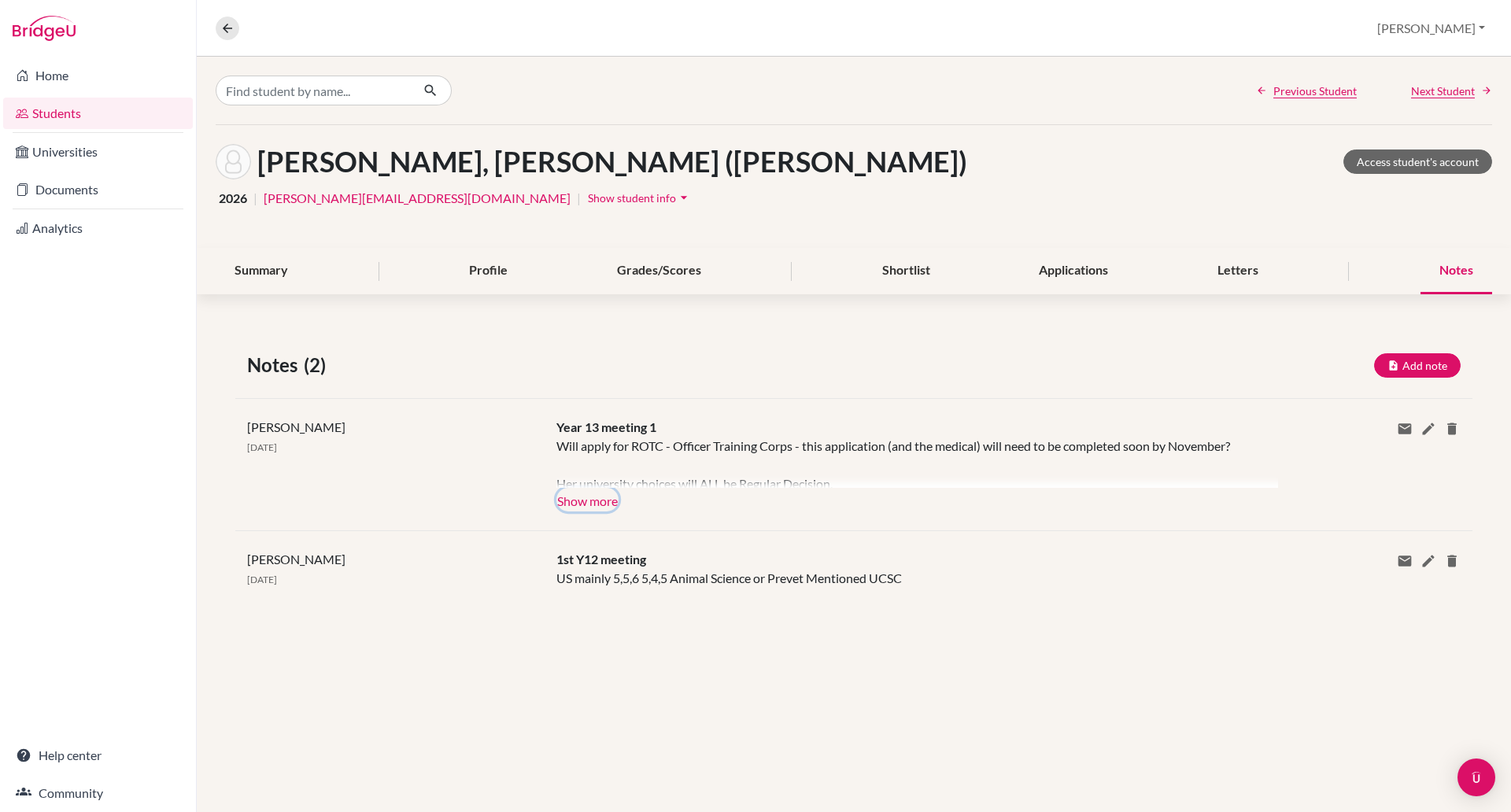
click at [605, 497] on button "Show more" at bounding box center [587, 499] width 63 height 24
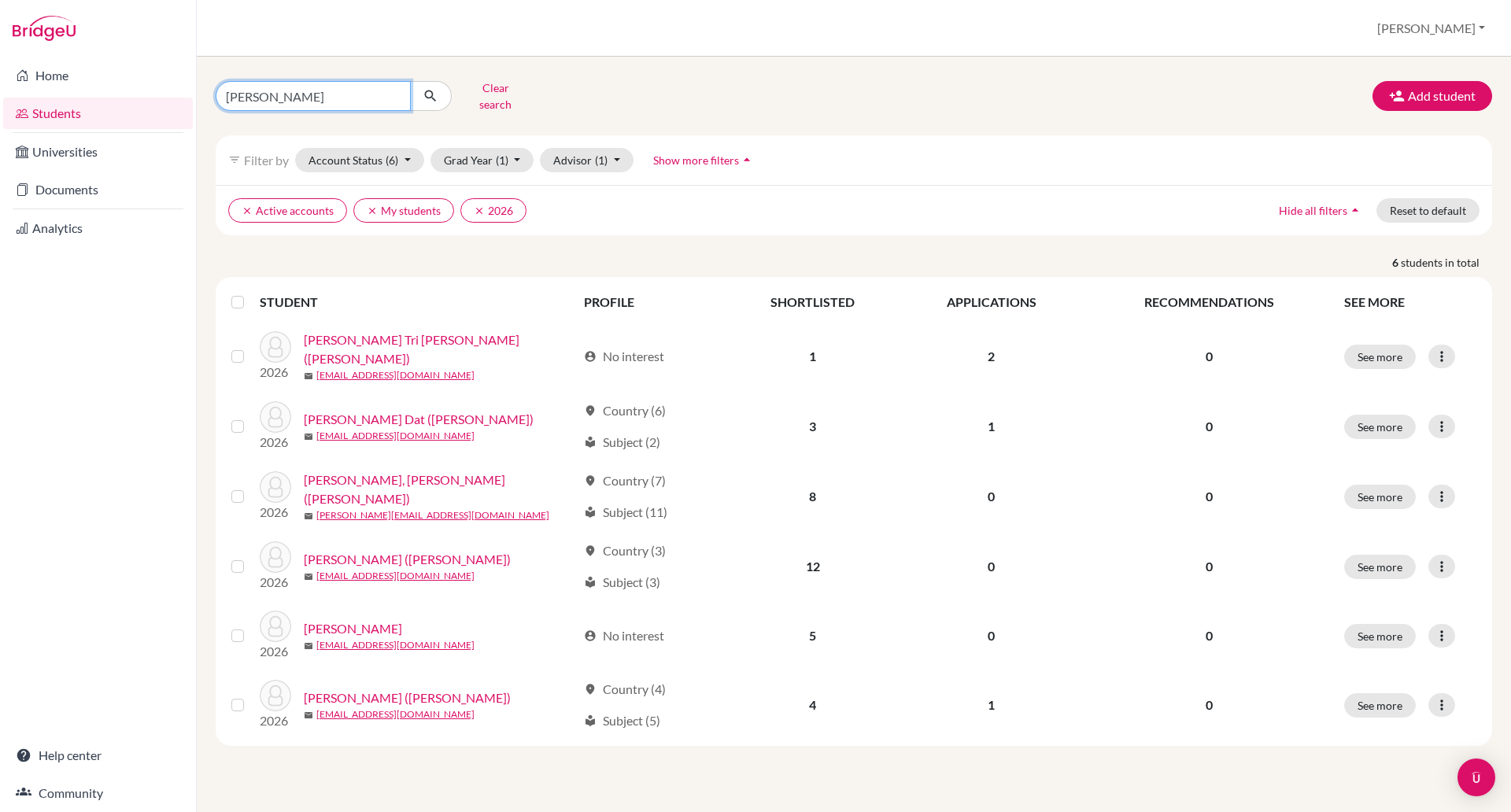
click at [265, 98] on input "[PERSON_NAME]" at bounding box center [313, 95] width 195 height 30
type input "a"
type input "tue anh"
click button "submit" at bounding box center [430, 95] width 41 height 30
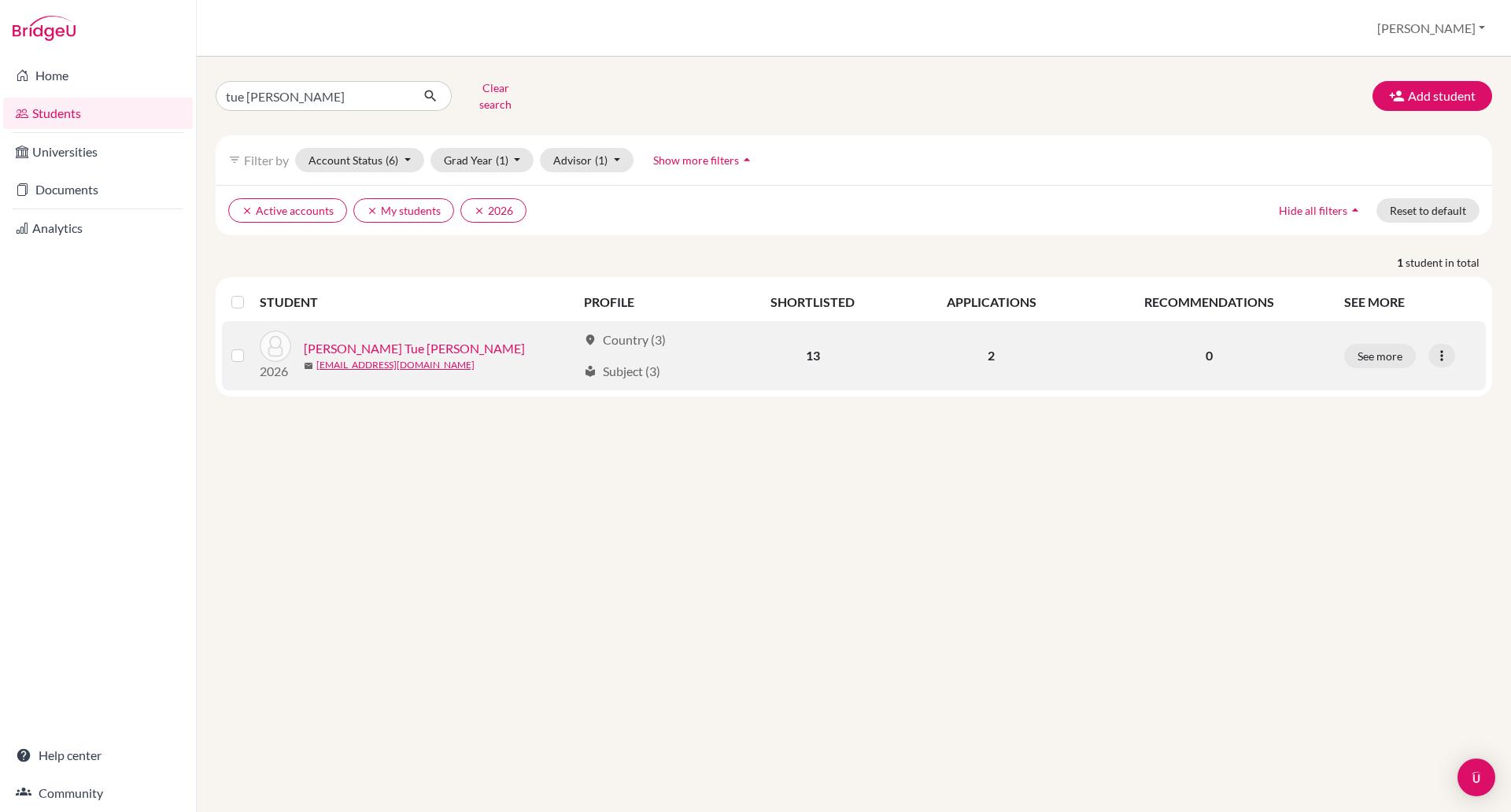
click at [360, 339] on link "Nguyen, Hoang Tue Anh" at bounding box center [415, 348] width 221 height 19
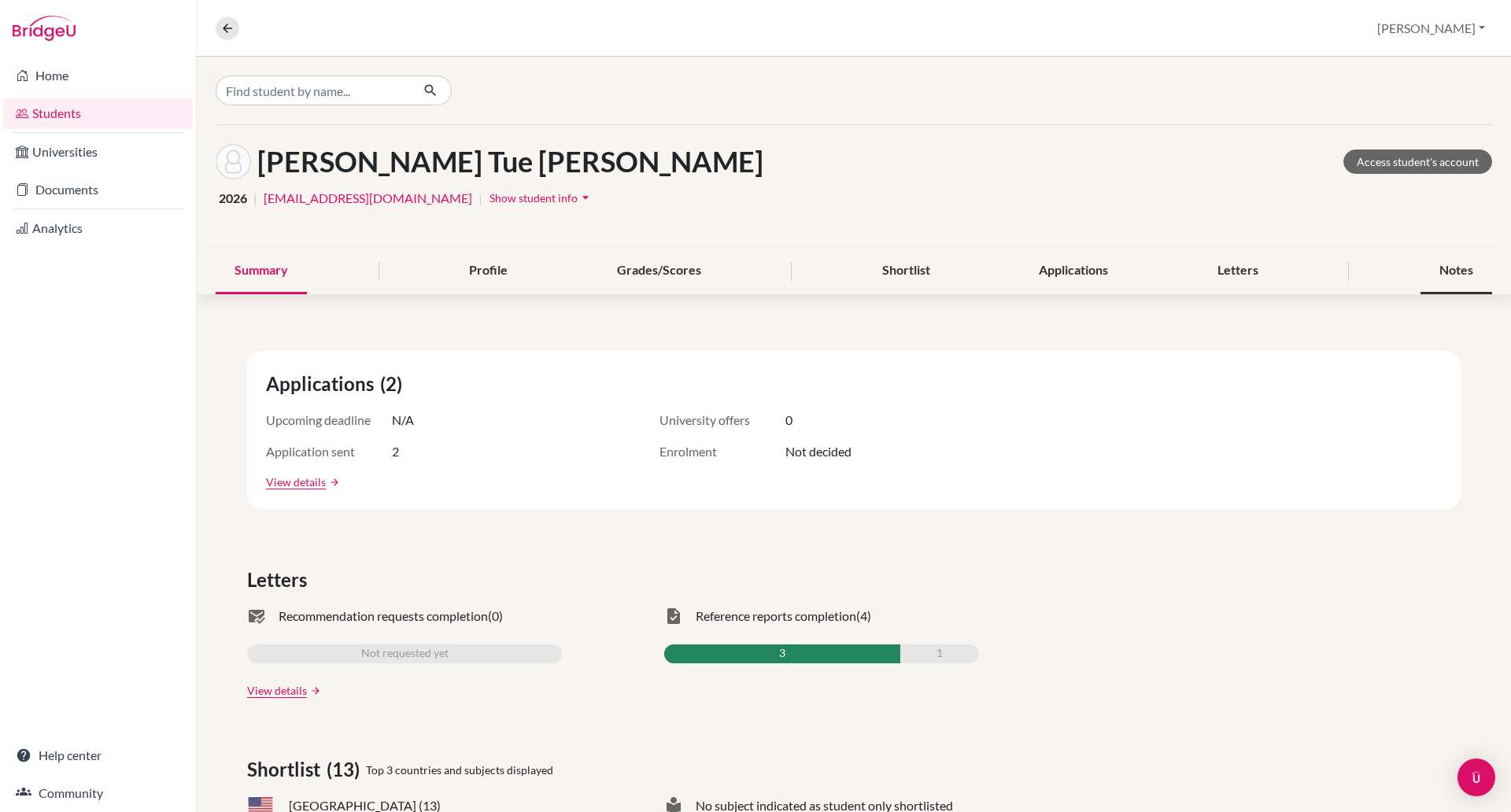
click at [1421, 273] on div "Notes" at bounding box center [1456, 271] width 71 height 46
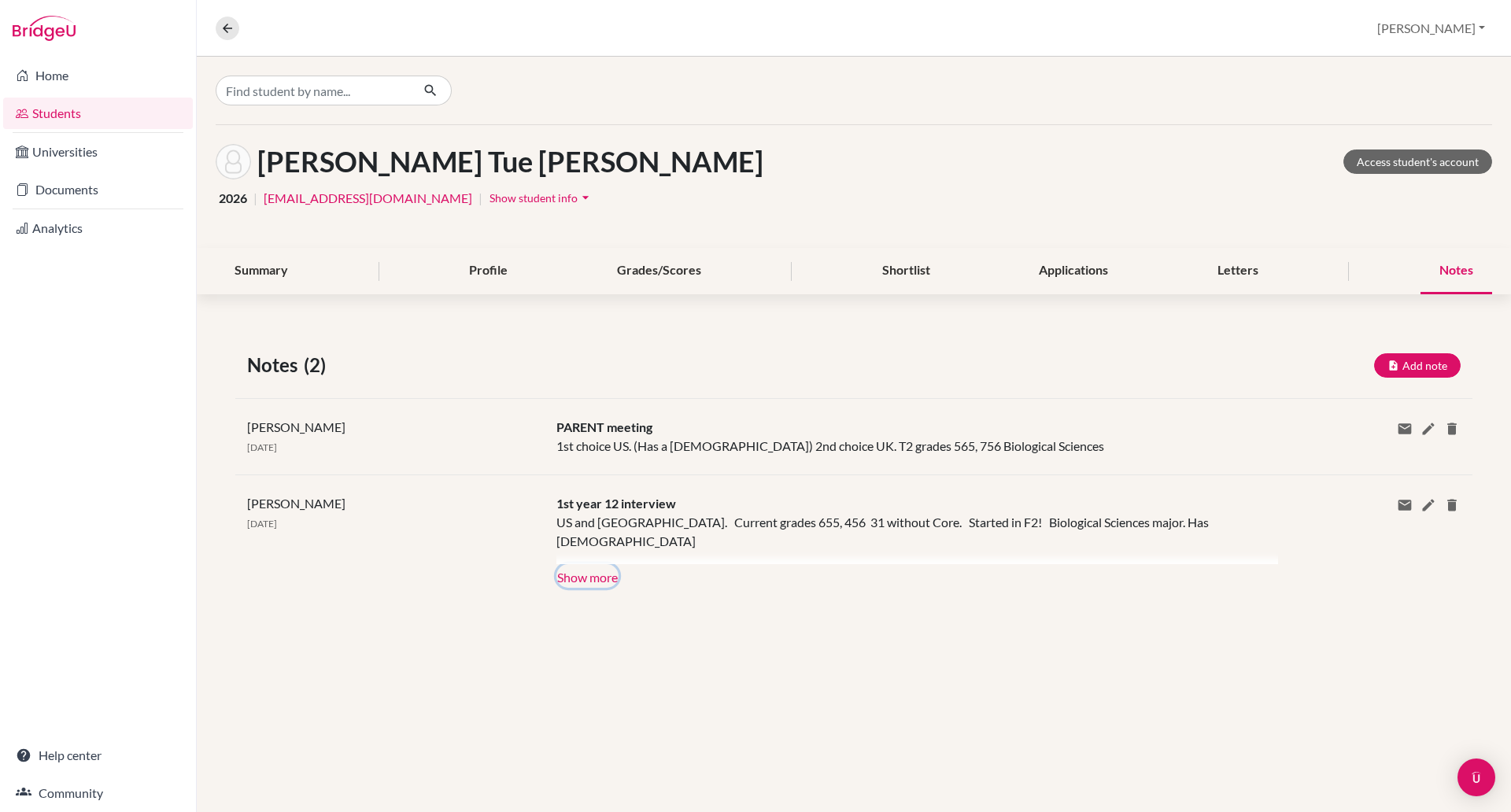
click at [597, 579] on button "Show more" at bounding box center [587, 575] width 63 height 24
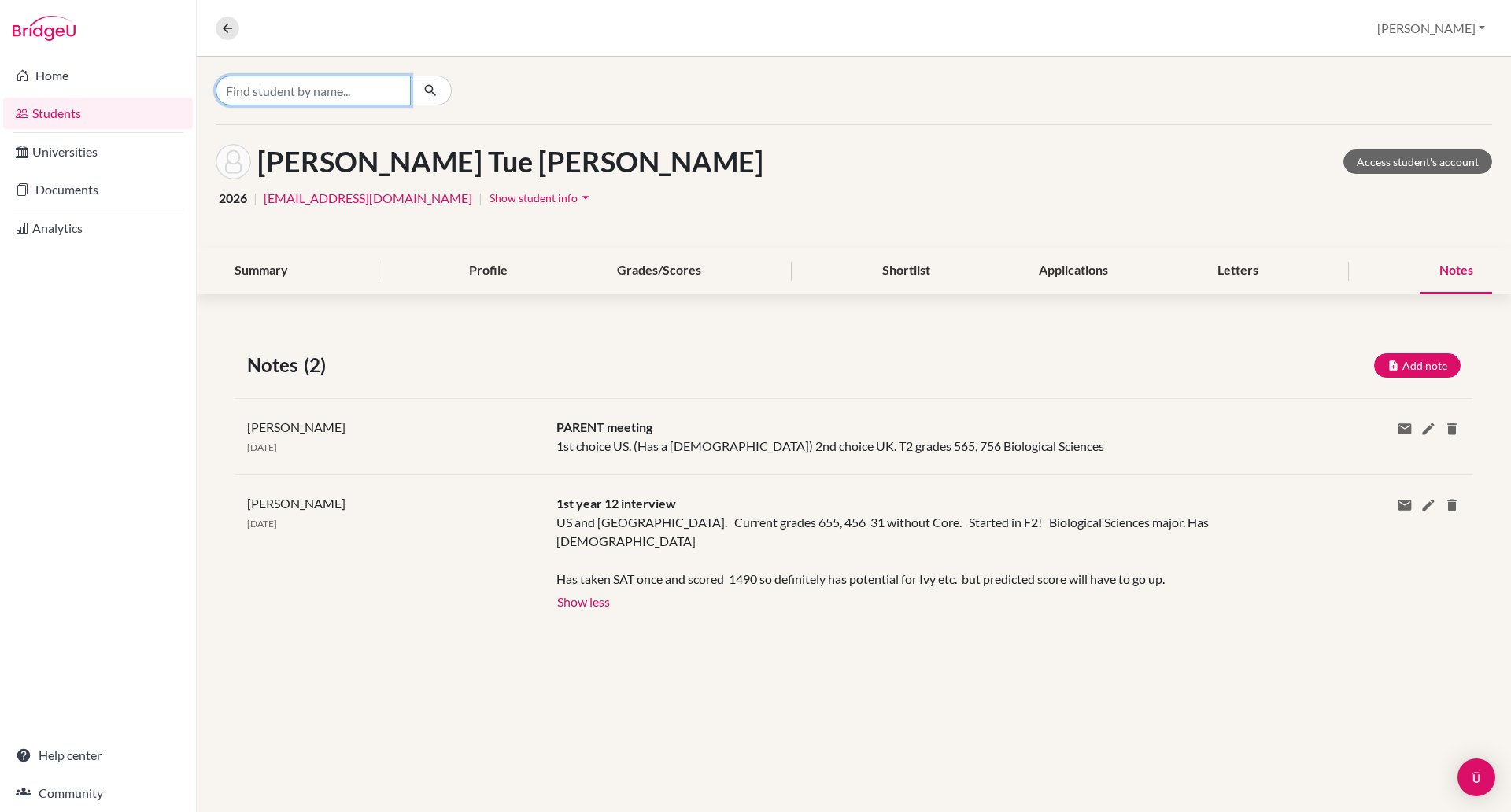
click at [321, 98] on input "Find student by name..." at bounding box center [313, 89] width 195 height 30
type input "siyeon"
